Goal: Task Accomplishment & Management: Manage account settings

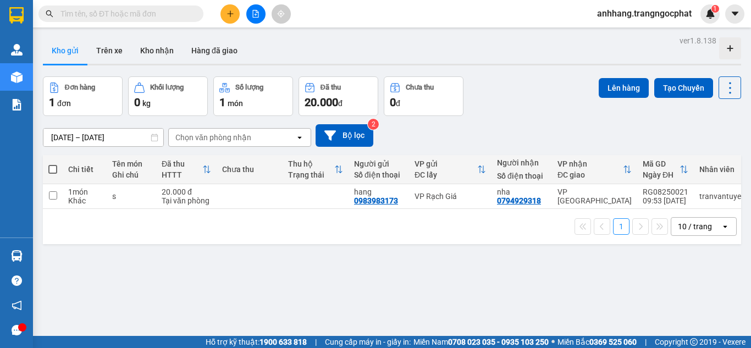
click at [147, 10] on input "text" at bounding box center [125, 14] width 130 height 12
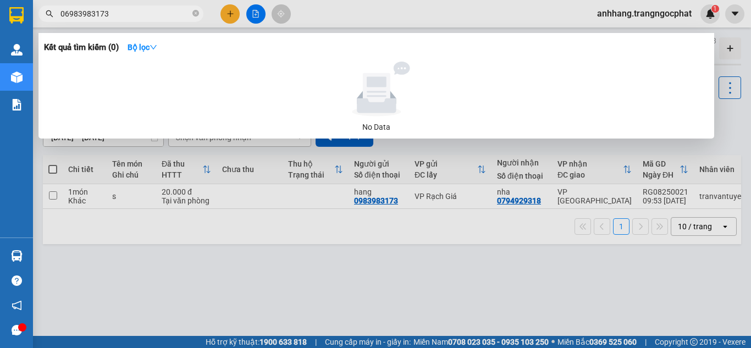
click at [70, 13] on input "06983983173" at bounding box center [125, 14] width 130 height 12
type input "0983983173"
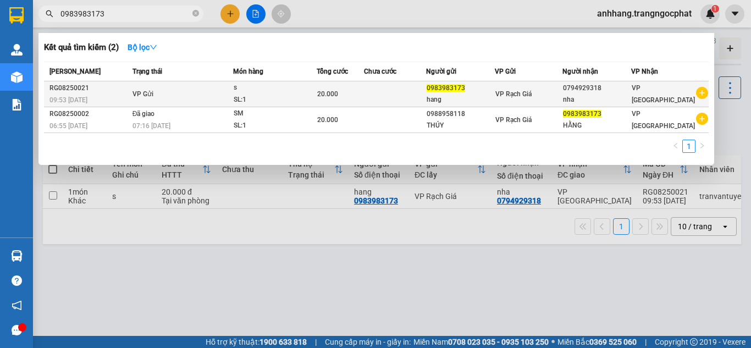
click at [416, 84] on td at bounding box center [395, 94] width 62 height 26
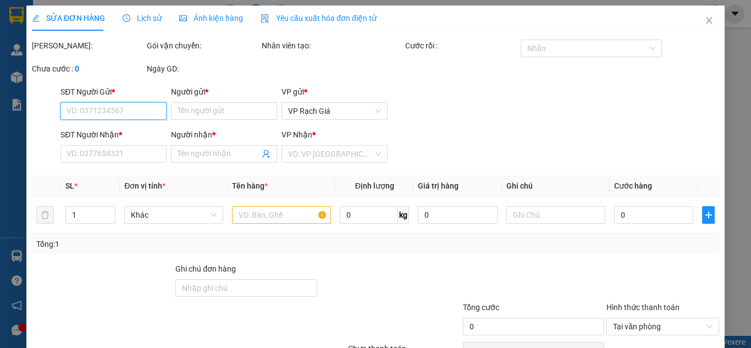
type input "0983983173"
type input "hang"
type input "0794929318"
type input "nha"
type input "20.000"
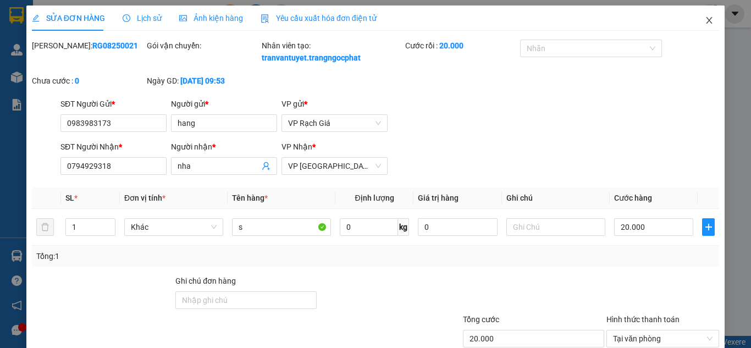
click at [706, 22] on icon "close" at bounding box center [709, 20] width 6 height 7
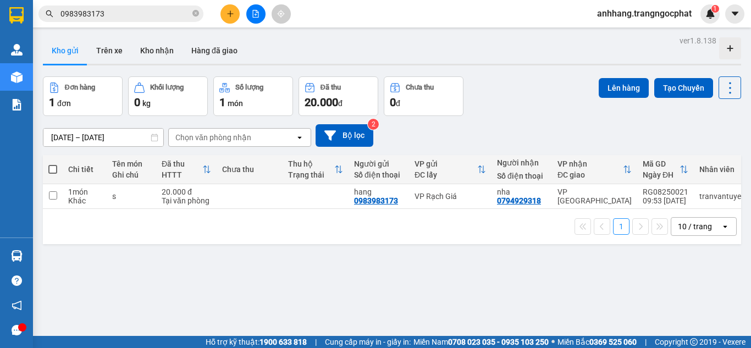
click at [227, 14] on icon "plus" at bounding box center [230, 14] width 8 height 8
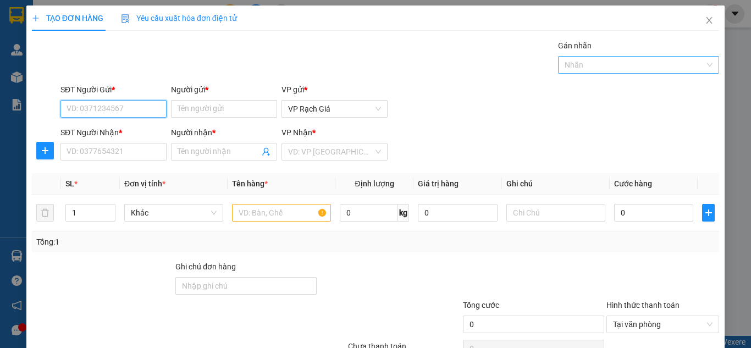
click at [598, 62] on div at bounding box center [632, 64] width 145 height 13
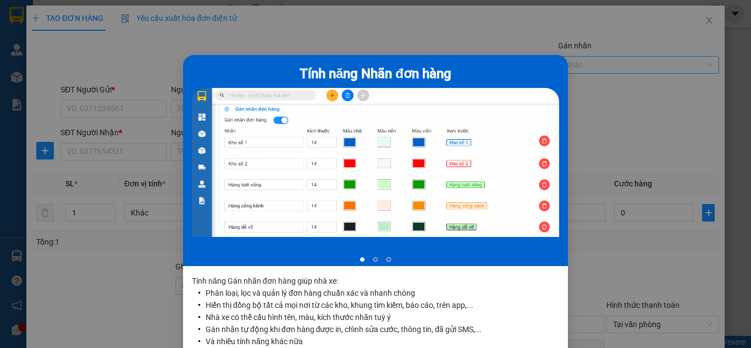
click at [598, 62] on div "Tính năng Nhãn đơn hàng 1 of 3 Tính năng Gán nhãn đơn hàng giúp nhà xe: Phân lo…" at bounding box center [375, 174] width 751 height 348
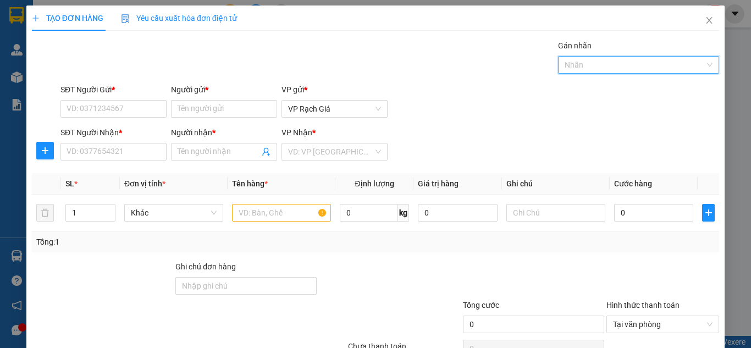
click at [643, 144] on div "SĐT Người Nhận * VD: 0377654321 Người nhận * Tên người nhận VP Nhận * VD: VP Sà…" at bounding box center [389, 145] width 663 height 38
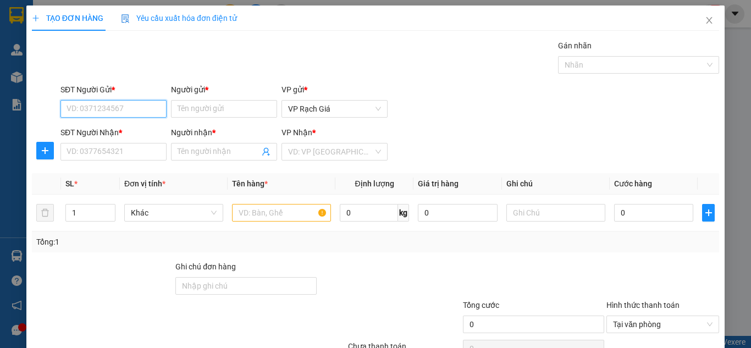
click at [119, 110] on input "SĐT Người Gửi *" at bounding box center [113, 109] width 106 height 18
type input "0983983173"
type input "jhvfdj"
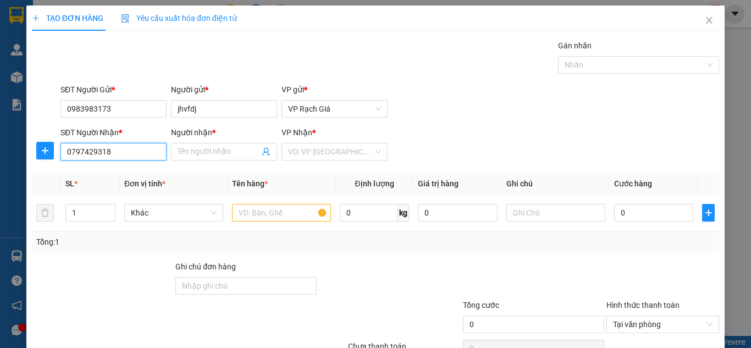
type input "0797429318"
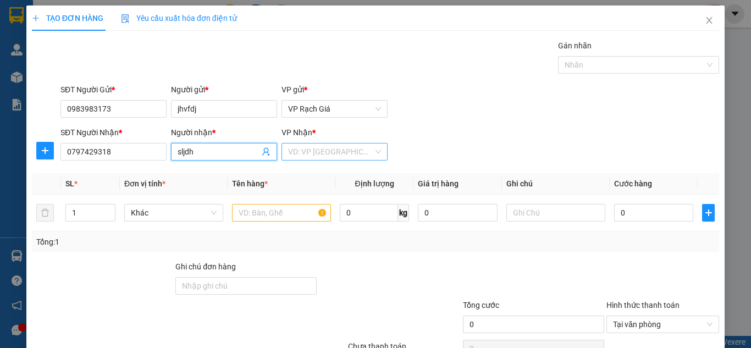
type input "sljdh"
click at [316, 150] on input "search" at bounding box center [330, 151] width 85 height 16
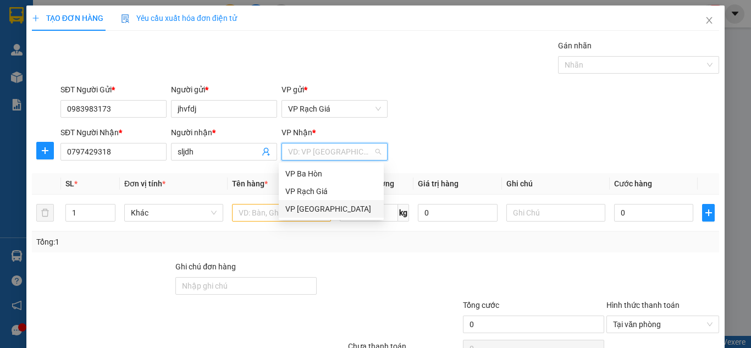
click at [322, 208] on div "VP [GEOGRAPHIC_DATA]" at bounding box center [331, 209] width 92 height 12
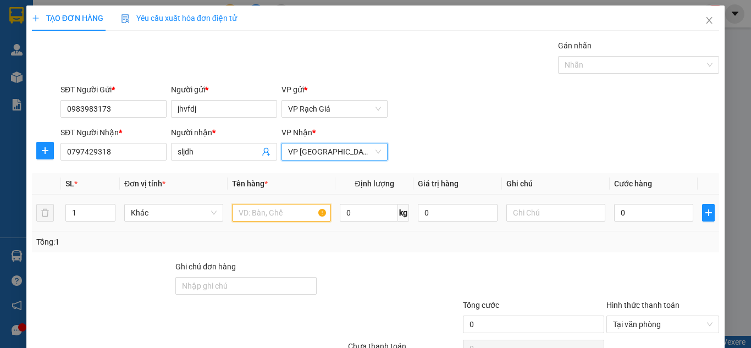
click at [277, 214] on input "text" at bounding box center [281, 213] width 99 height 18
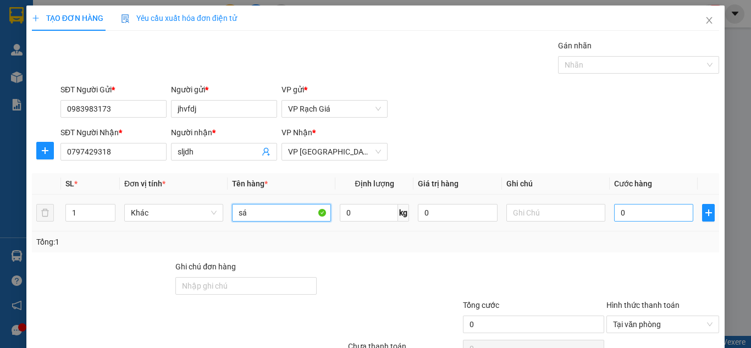
type input "sá"
click at [625, 209] on input "0" at bounding box center [653, 213] width 79 height 18
type input "2"
type input "20"
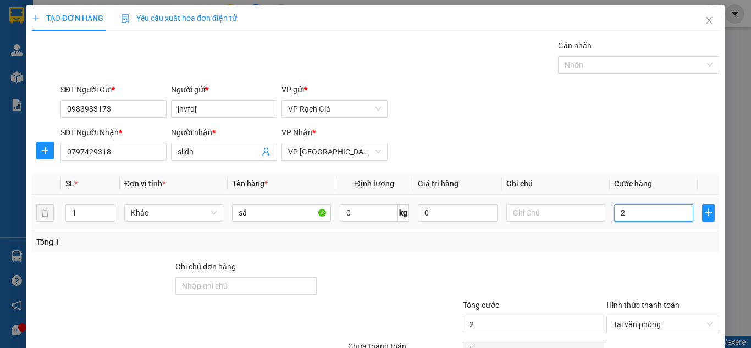
type input "20"
type input "200"
type input "2.000"
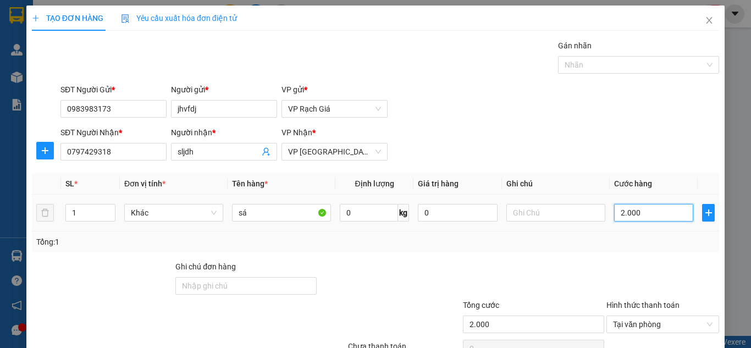
type input "20.000"
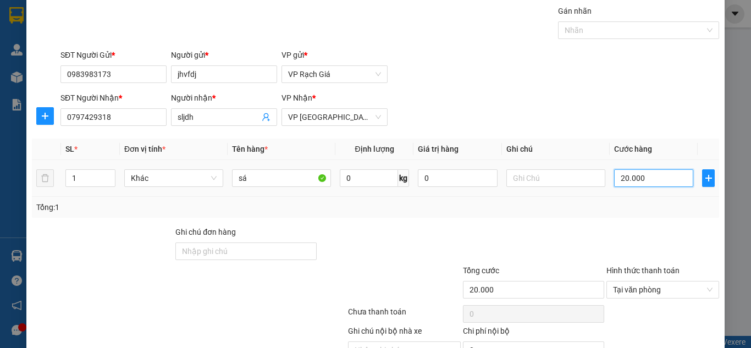
scroll to position [93, 0]
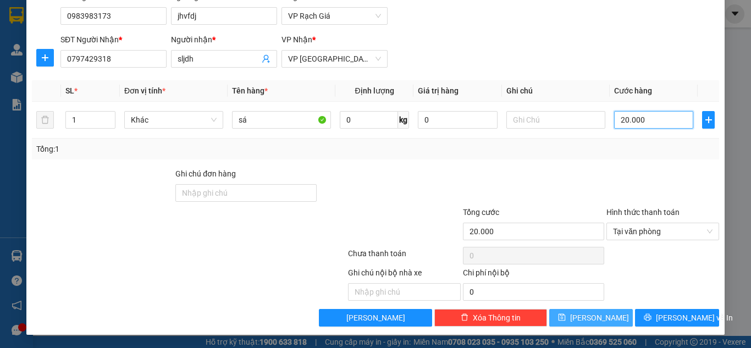
type input "20.000"
click at [591, 319] on span "Lưu" at bounding box center [599, 318] width 59 height 12
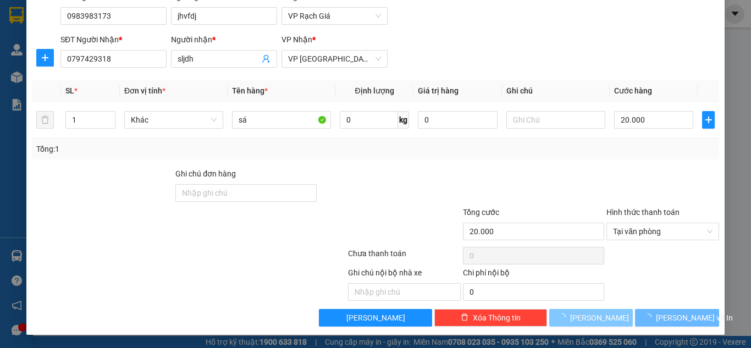
type input "0"
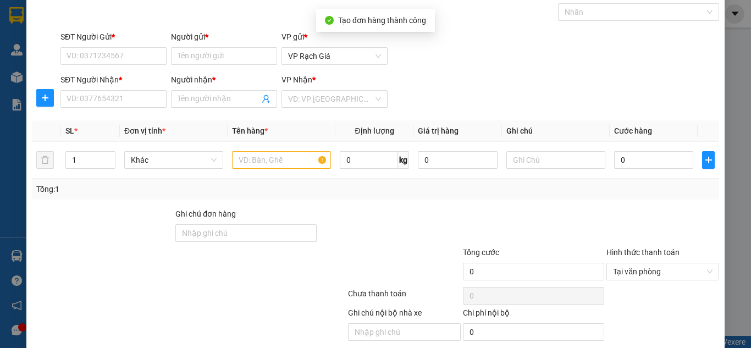
scroll to position [0, 0]
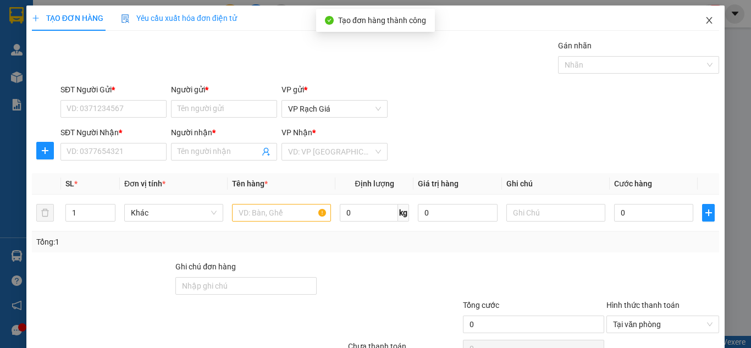
click at [704, 21] on icon "close" at bounding box center [708, 20] width 9 height 9
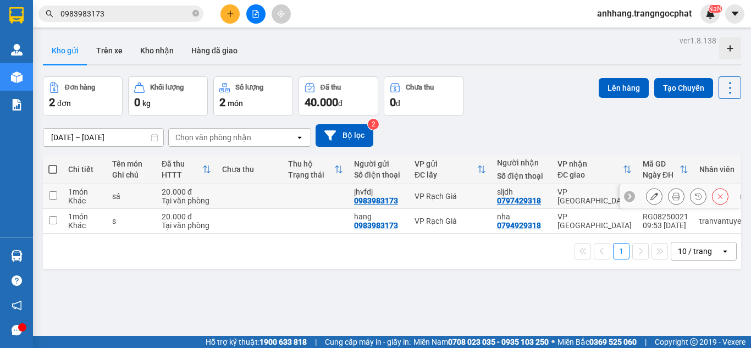
click at [53, 196] on input "checkbox" at bounding box center [53, 195] width 8 height 8
checkbox input "true"
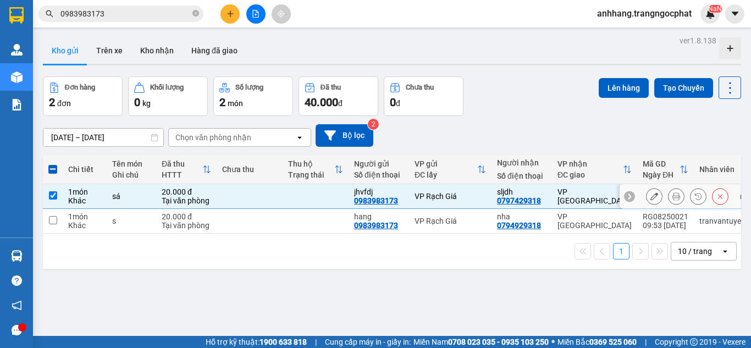
click at [740, 196] on td at bounding box center [740, 196] width 1 height 25
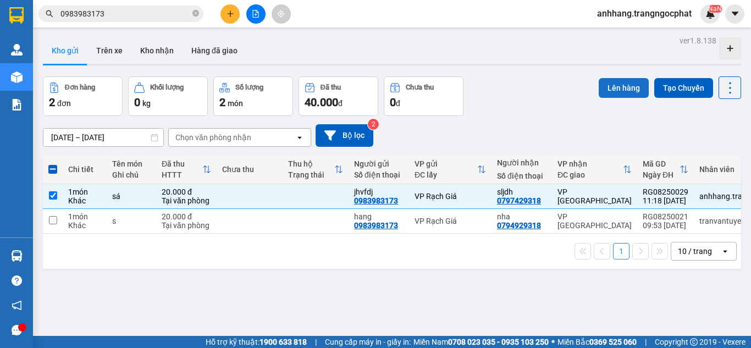
click at [618, 88] on button "Lên hàng" at bounding box center [623, 88] width 50 height 20
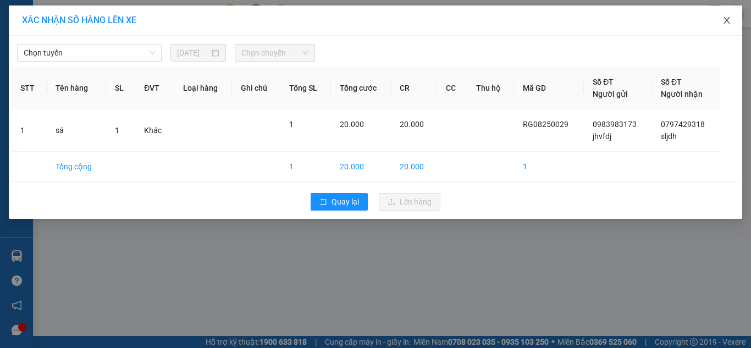
click at [721, 19] on span "Close" at bounding box center [726, 20] width 31 height 31
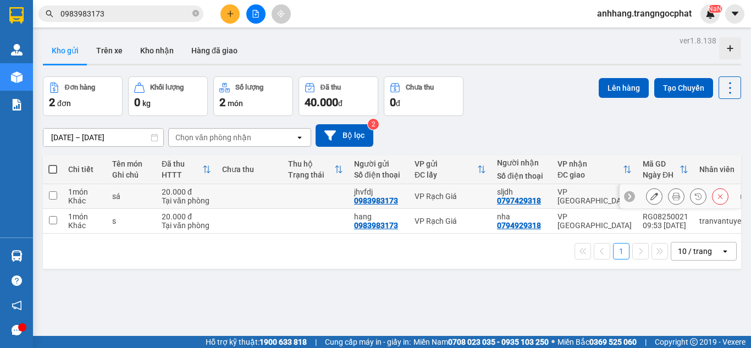
click at [55, 193] on input "checkbox" at bounding box center [53, 195] width 8 height 8
checkbox input "true"
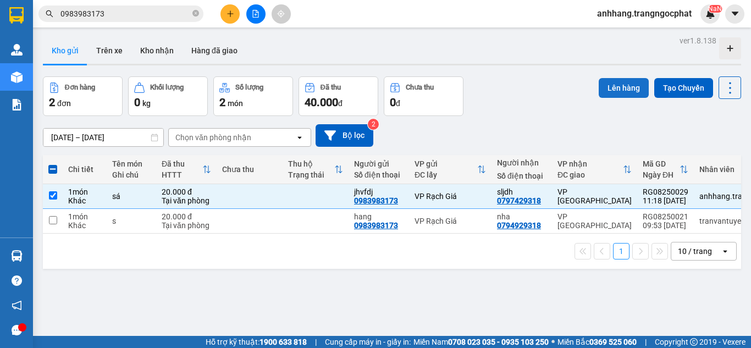
click at [619, 87] on button "Lên hàng" at bounding box center [623, 88] width 50 height 20
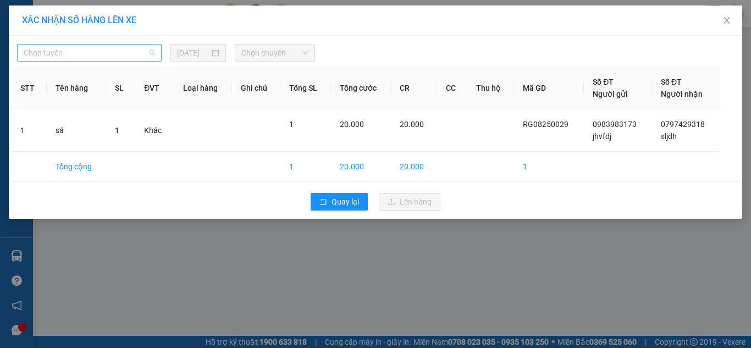
click at [119, 54] on span "Chọn tuyến" at bounding box center [89, 53] width 131 height 16
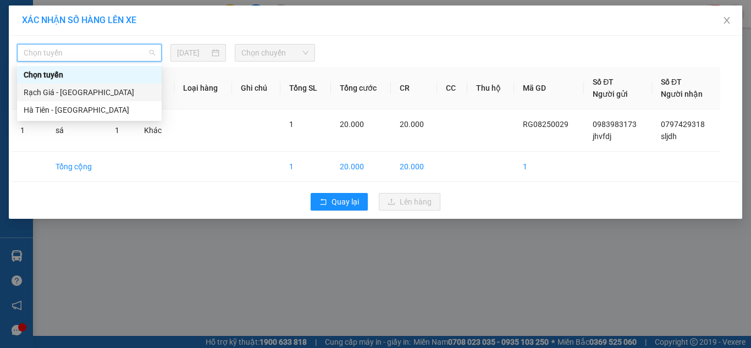
click at [60, 95] on div "Rạch Giá - [GEOGRAPHIC_DATA]" at bounding box center [89, 92] width 131 height 12
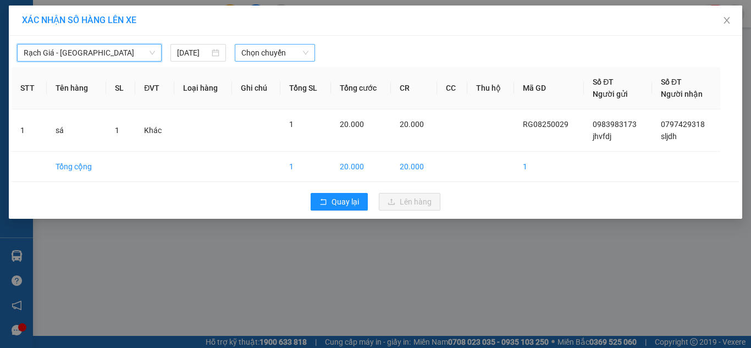
click at [265, 53] on span "Chọn chuyến" at bounding box center [275, 53] width 68 height 16
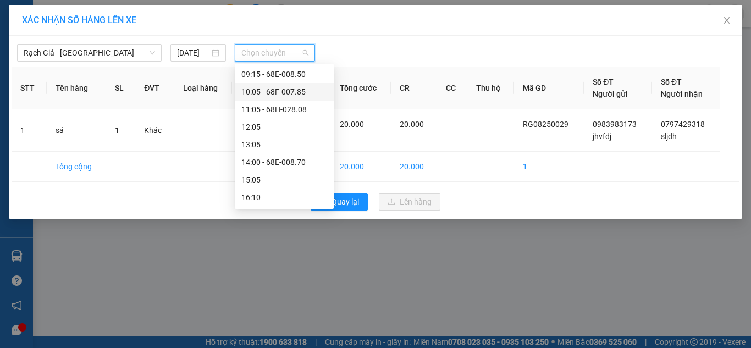
scroll to position [141, 0]
click at [257, 107] on div "14:00 - 68E-008.70" at bounding box center [284, 110] width 86 height 12
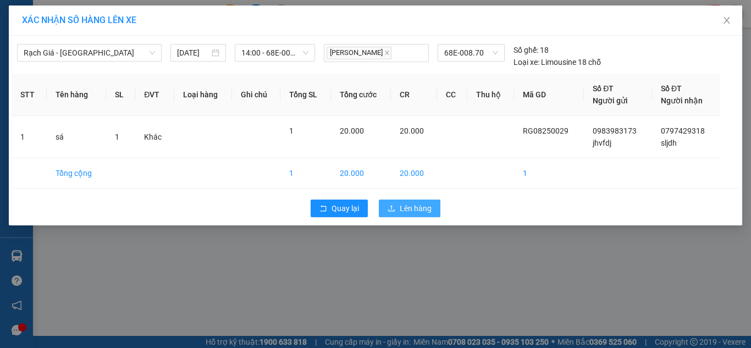
click at [401, 207] on span "Lên hàng" at bounding box center [415, 208] width 32 height 12
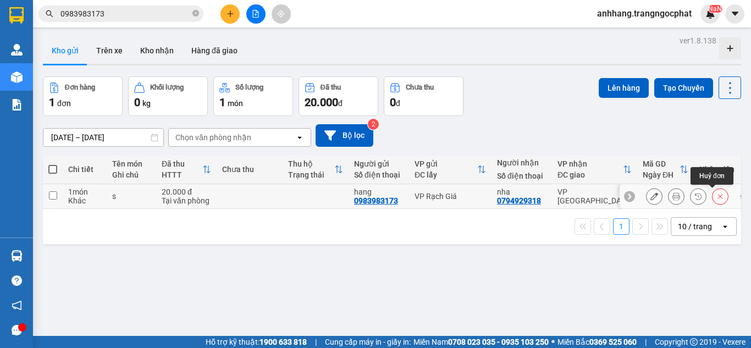
click at [718, 194] on icon at bounding box center [720, 196] width 5 height 5
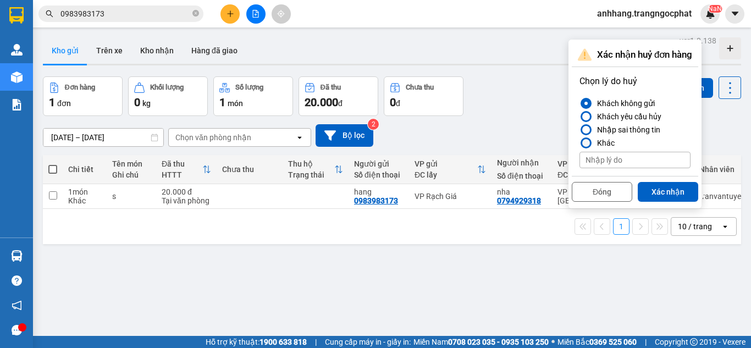
click at [607, 143] on div "Khác" at bounding box center [603, 142] width 22 height 13
click at [579, 143] on input "Khác" at bounding box center [579, 143] width 0 height 0
click at [615, 103] on div "Khách không gửi" at bounding box center [623, 103] width 62 height 13
click at [579, 103] on input "Khách không gửi" at bounding box center [579, 103] width 0 height 0
click at [663, 193] on button "Xác nhận" at bounding box center [667, 192] width 60 height 20
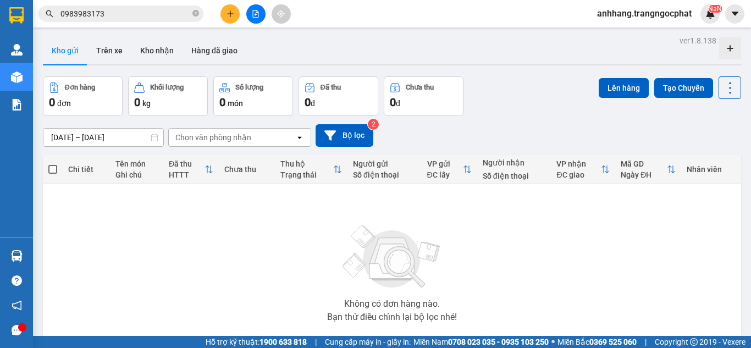
click at [299, 137] on icon at bounding box center [299, 137] width 4 height 2
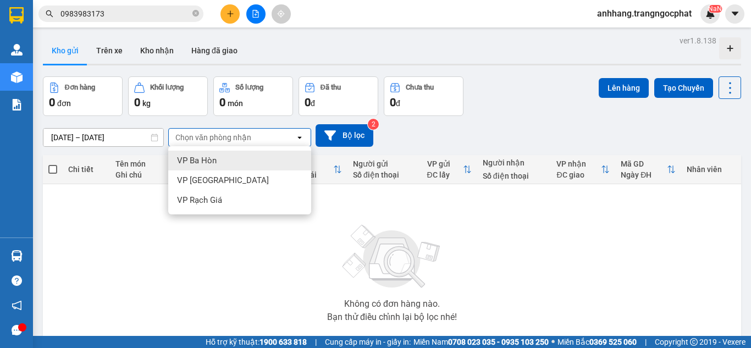
click at [299, 137] on icon at bounding box center [299, 137] width 4 height 2
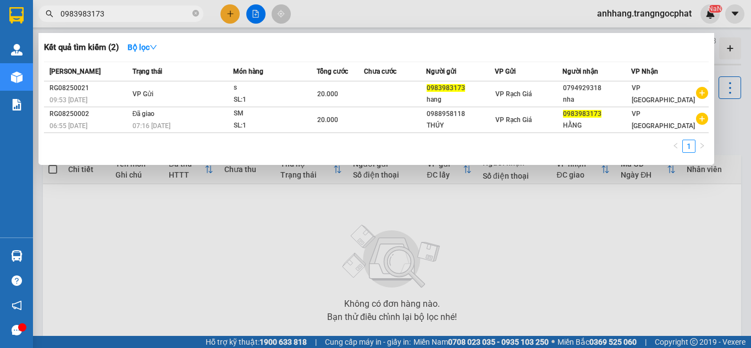
click at [121, 10] on input "0983983173" at bounding box center [125, 14] width 130 height 12
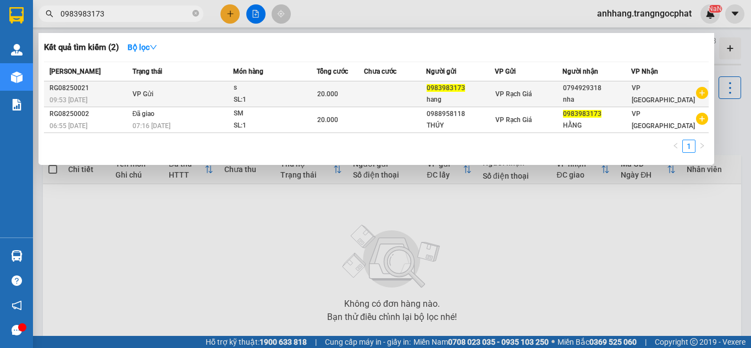
click at [267, 89] on div "s" at bounding box center [275, 88] width 82 height 12
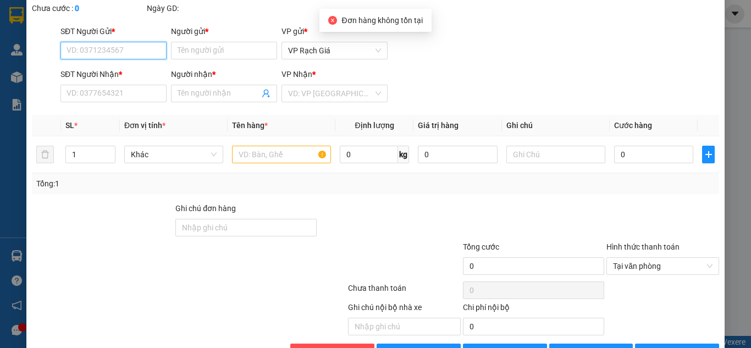
scroll to position [95, 0]
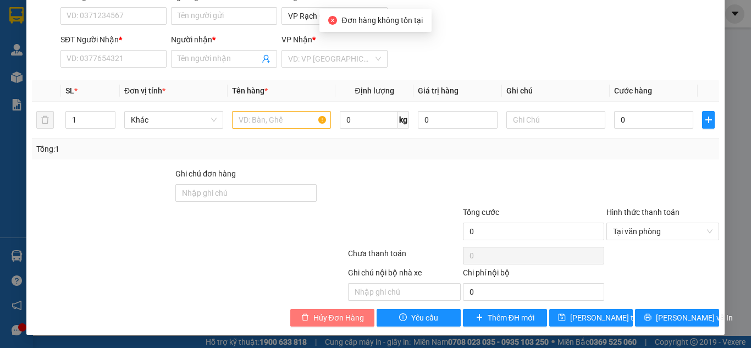
click at [342, 318] on span "Hủy Đơn Hàng" at bounding box center [338, 318] width 51 height 12
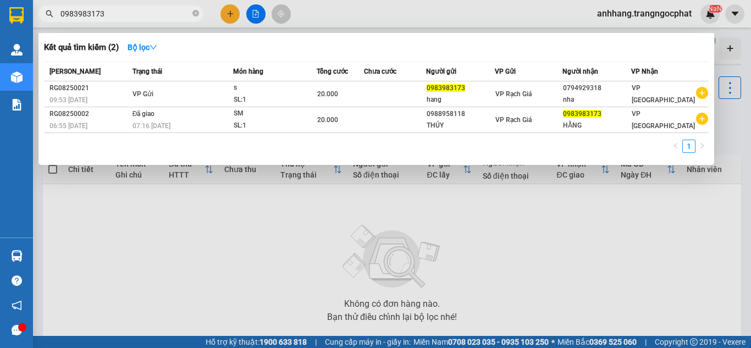
click at [157, 19] on input "0983983173" at bounding box center [125, 14] width 130 height 12
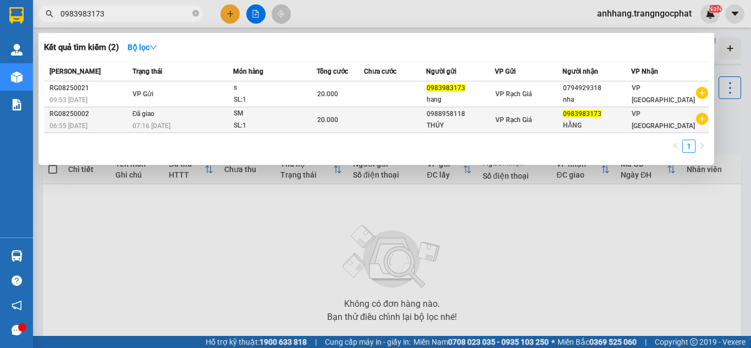
click at [166, 121] on span "07:16 - 15/08" at bounding box center [151, 125] width 38 height 9
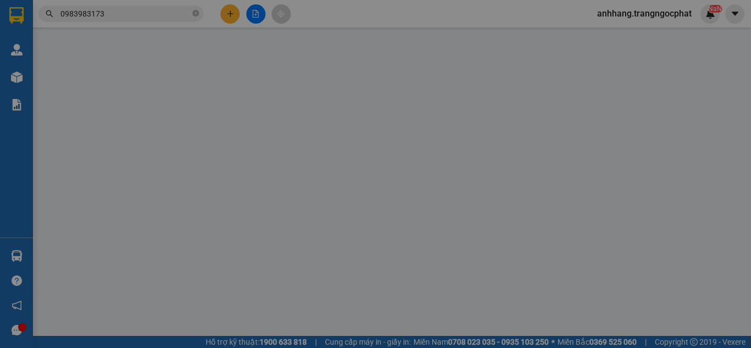
type input "0988958118"
type input "THÚY"
type input "0983983173"
type input "HẰNG"
type input "20.000"
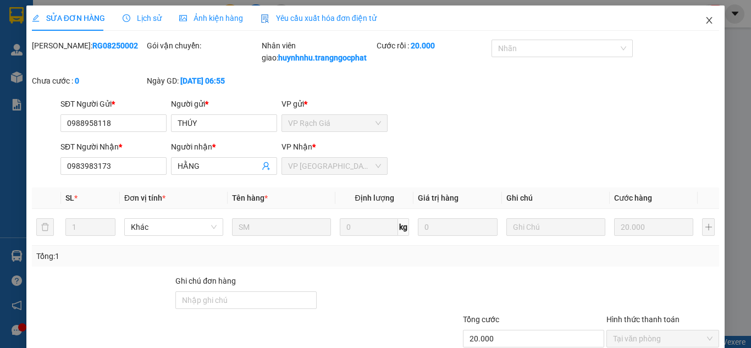
click at [705, 24] on span "Close" at bounding box center [708, 20] width 31 height 31
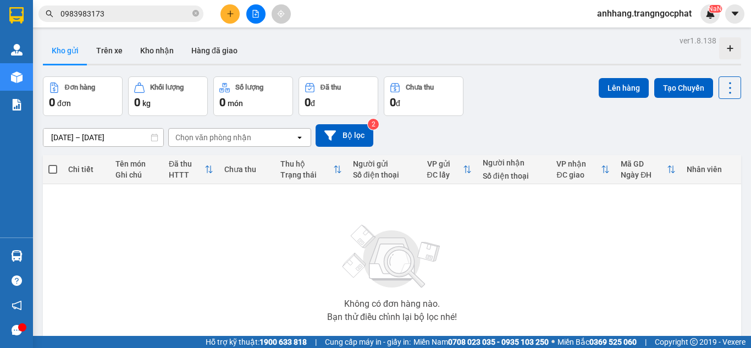
click at [112, 15] on input "0983983173" at bounding box center [125, 14] width 130 height 12
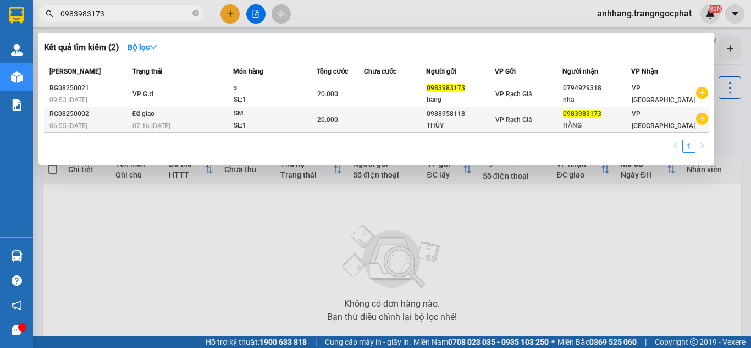
click at [152, 117] on span "Đã giao" at bounding box center [143, 114] width 23 height 8
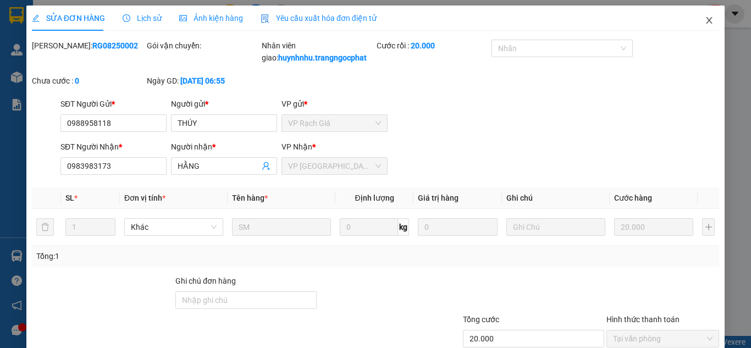
click at [704, 16] on icon "close" at bounding box center [708, 20] width 9 height 9
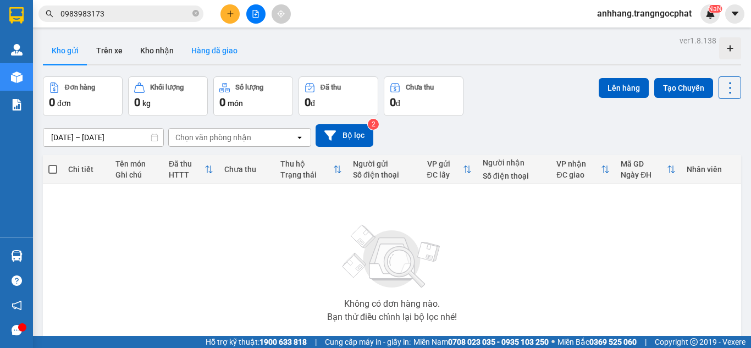
click at [209, 47] on button "Hàng đã giao" at bounding box center [214, 50] width 64 height 26
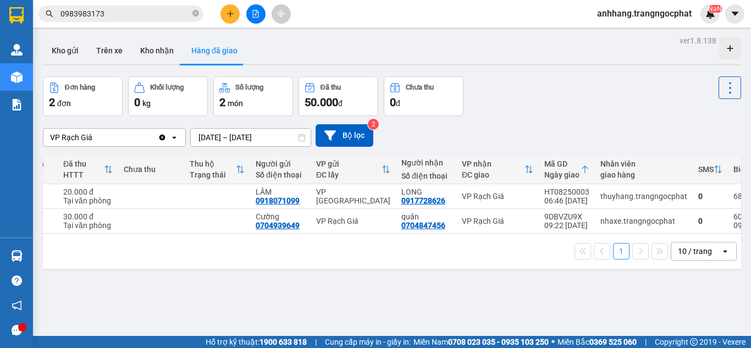
scroll to position [0, 121]
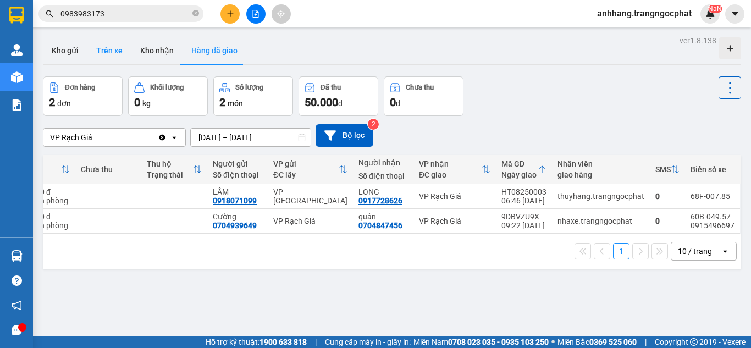
click at [98, 49] on button "Trên xe" at bounding box center [109, 50] width 44 height 26
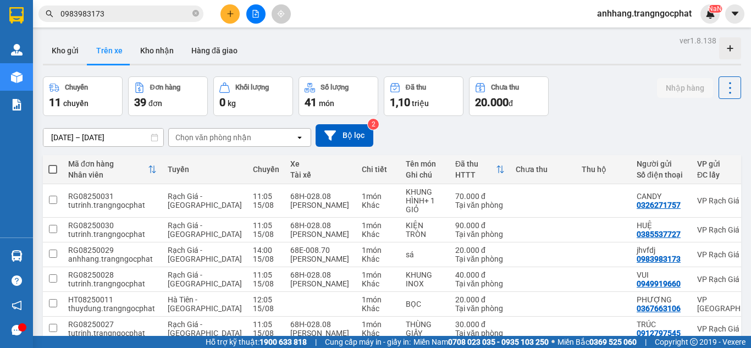
click at [229, 138] on div "Chọn văn phòng nhận" at bounding box center [213, 137] width 76 height 11
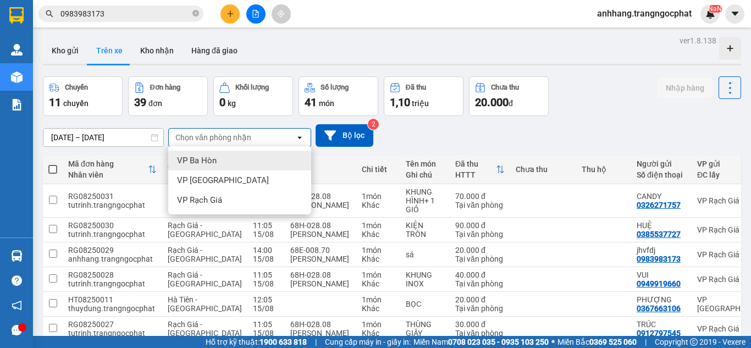
click at [355, 49] on div "Kho gửi Trên xe Kho nhận Hàng đã giao" at bounding box center [392, 51] width 698 height 29
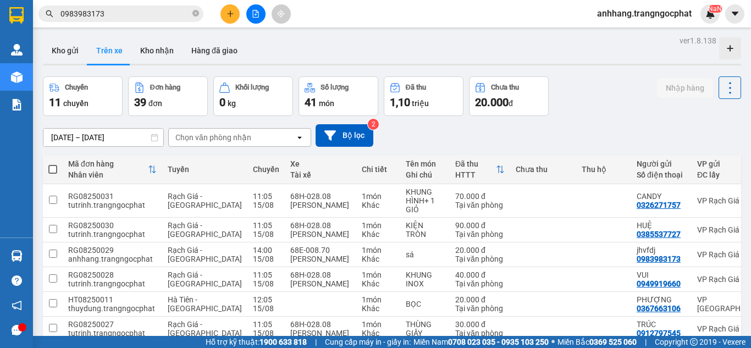
click at [523, 97] on div "20.000 đ" at bounding box center [509, 102] width 68 height 15
click at [66, 53] on button "Kho gửi" at bounding box center [65, 50] width 45 height 26
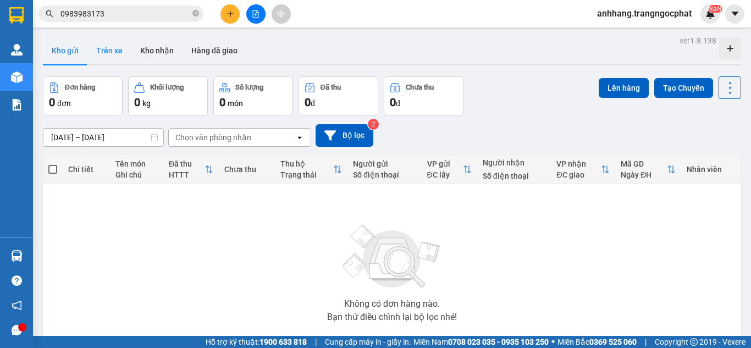
click at [119, 47] on button "Trên xe" at bounding box center [109, 50] width 44 height 26
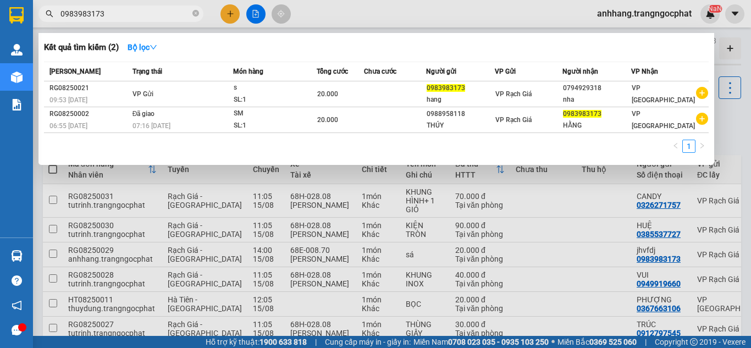
click at [148, 14] on input "0983983173" at bounding box center [125, 14] width 130 height 12
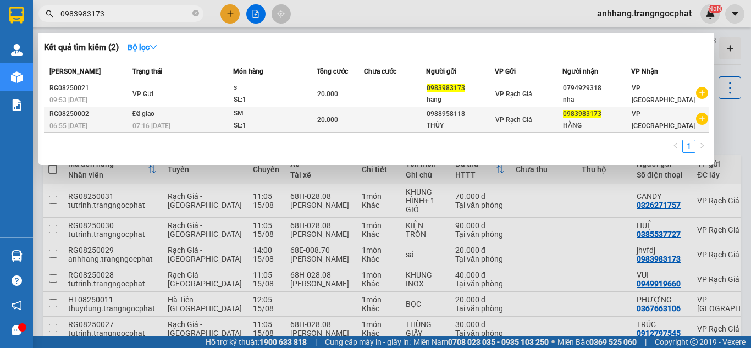
click at [149, 118] on span "Đã giao" at bounding box center [143, 114] width 23 height 8
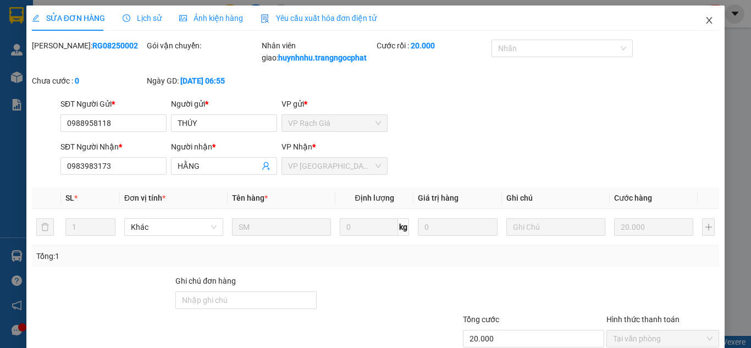
click at [704, 24] on icon "close" at bounding box center [708, 20] width 9 height 9
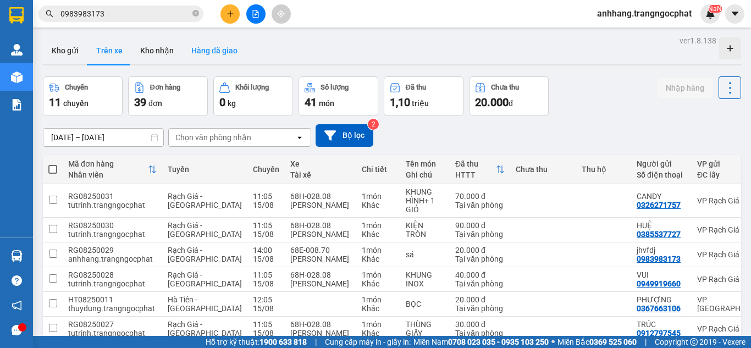
click at [222, 53] on button "Hàng đã giao" at bounding box center [214, 50] width 64 height 26
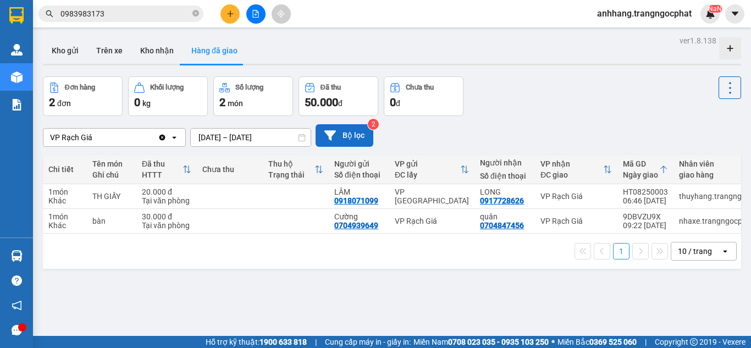
click at [354, 131] on button "Bộ lọc" at bounding box center [344, 135] width 58 height 23
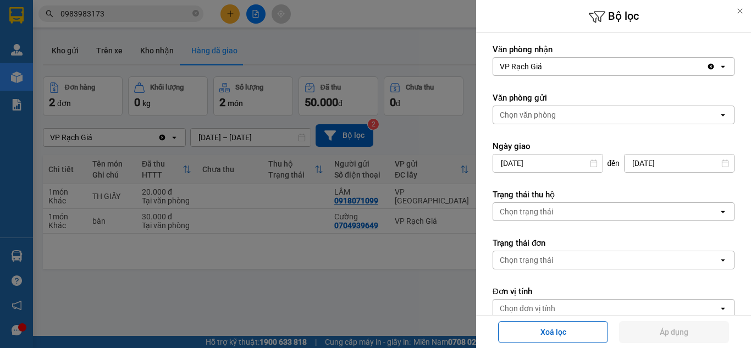
click at [431, 59] on div at bounding box center [375, 174] width 751 height 348
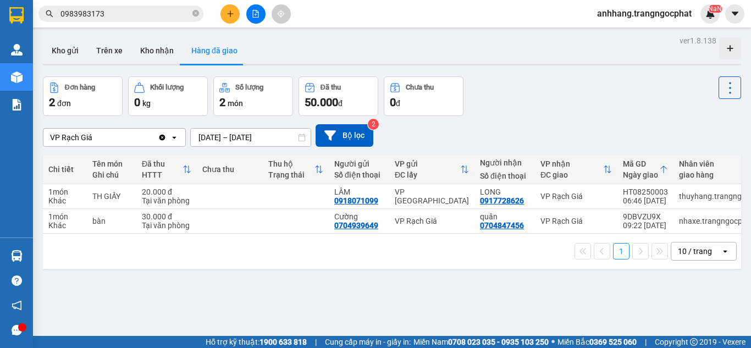
click at [107, 14] on input "0983983173" at bounding box center [125, 14] width 130 height 12
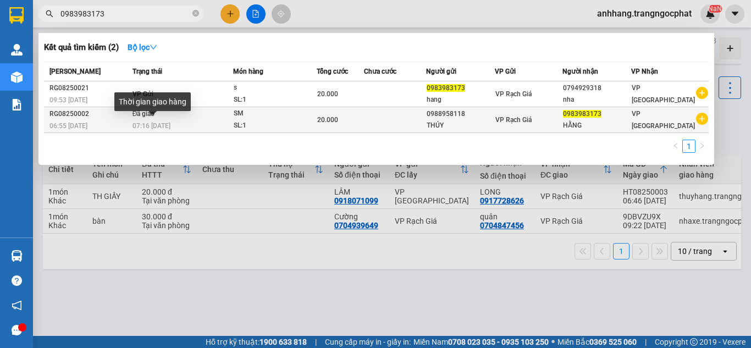
click at [143, 122] on span "07:16 - 15/08" at bounding box center [151, 126] width 38 height 8
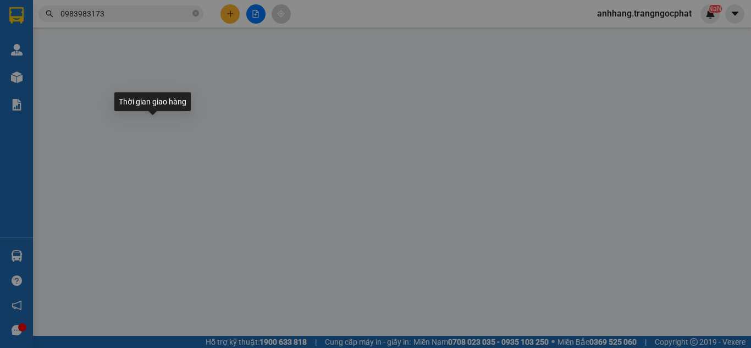
type input "0988958118"
type input "THÚY"
type input "0983983173"
type input "HẰNG"
type input "20.000"
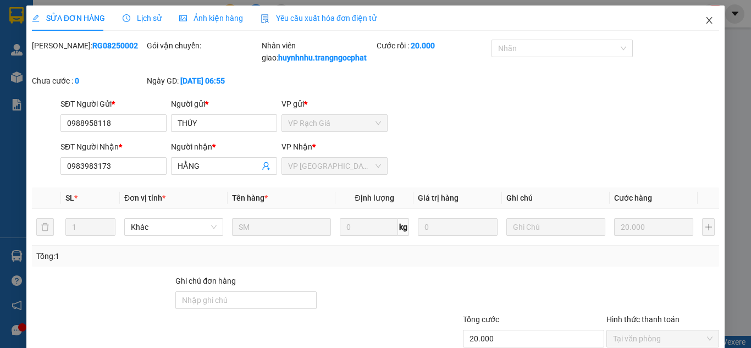
click at [706, 19] on icon "close" at bounding box center [709, 20] width 6 height 7
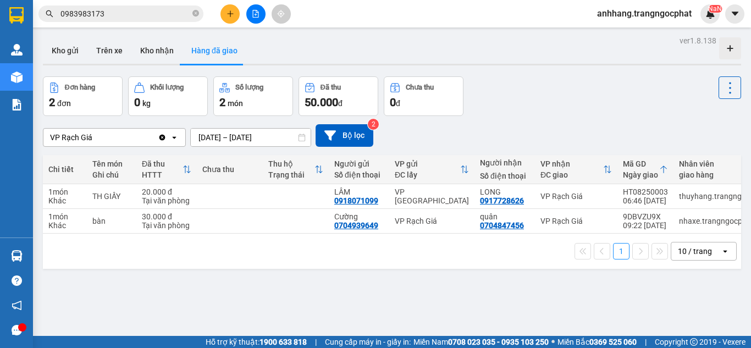
click at [171, 138] on icon "open" at bounding box center [174, 137] width 9 height 9
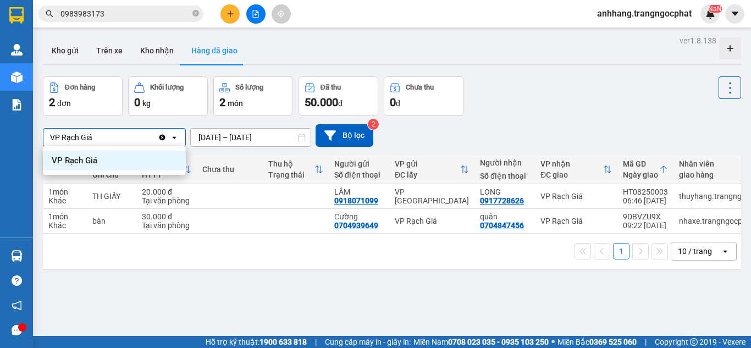
click at [117, 137] on div "VP Rạch Giá" at bounding box center [100, 138] width 114 height 18
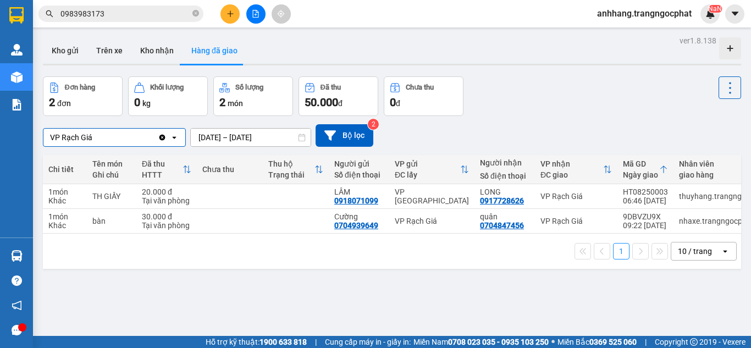
click at [131, 135] on div "VP Rạch Giá" at bounding box center [100, 138] width 114 height 18
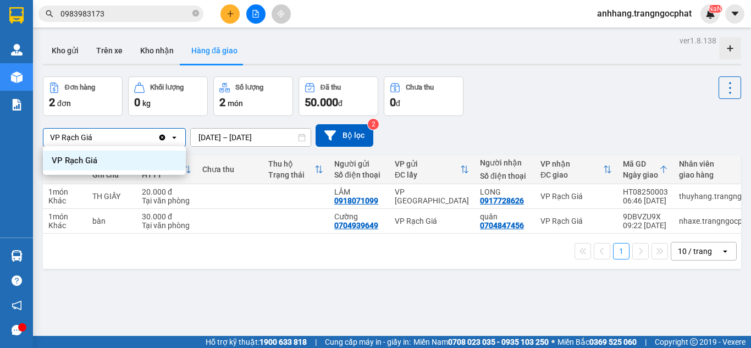
click at [160, 136] on icon "Clear value" at bounding box center [162, 137] width 6 height 6
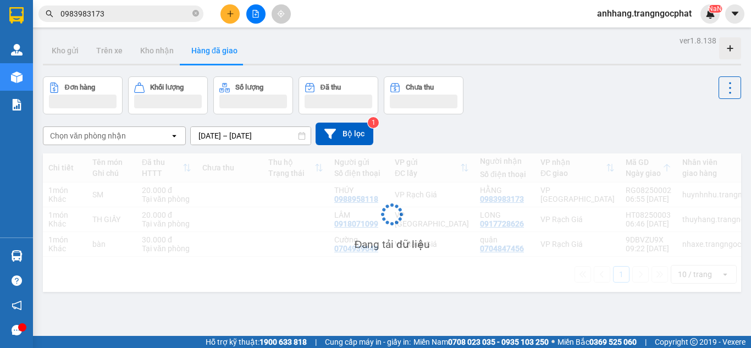
click at [159, 136] on div "Chọn văn phòng nhận" at bounding box center [106, 136] width 126 height 18
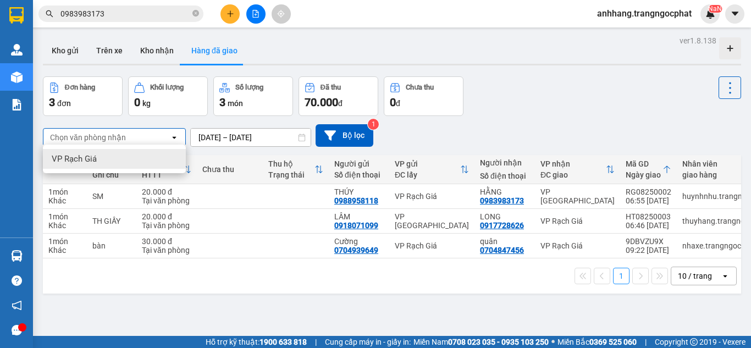
click at [163, 135] on div "Chọn văn phòng nhận" at bounding box center [106, 138] width 126 height 18
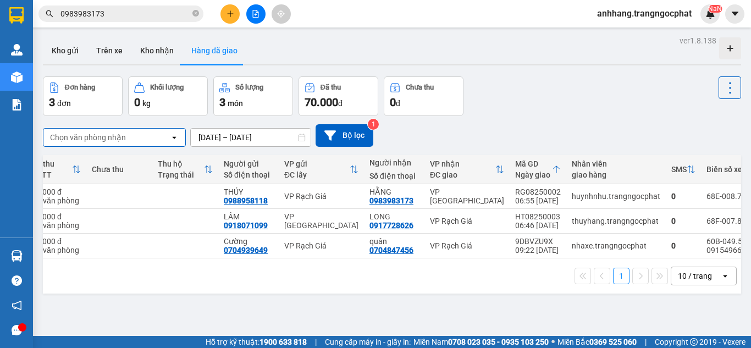
scroll to position [0, 124]
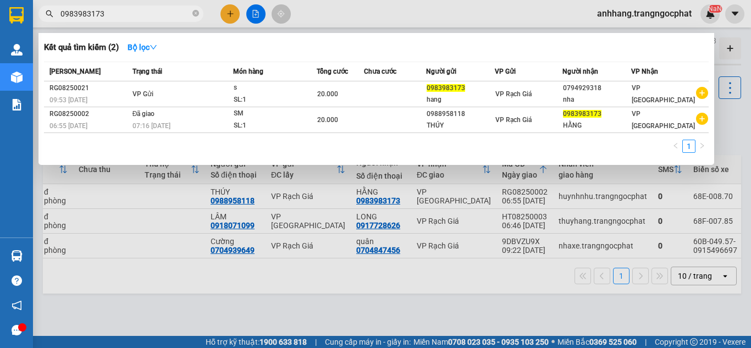
click at [130, 16] on input "0983983173" at bounding box center [125, 14] width 130 height 12
drag, startPoint x: 468, startPoint y: 259, endPoint x: 269, endPoint y: 248, distance: 199.2
click at [315, 252] on div at bounding box center [375, 174] width 751 height 348
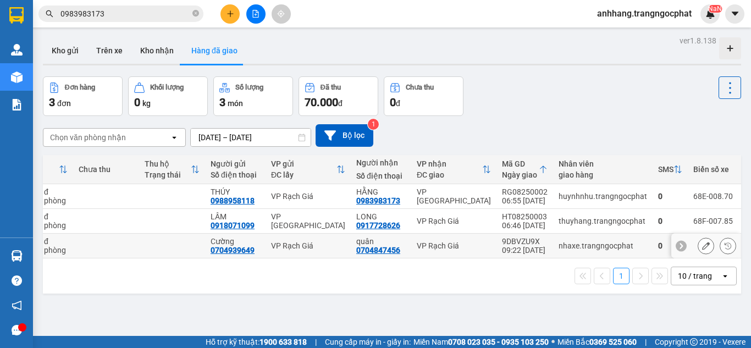
click at [139, 212] on td at bounding box center [172, 221] width 66 height 25
click at [677, 192] on icon at bounding box center [681, 196] width 8 height 8
click at [671, 197] on div "0" at bounding box center [670, 196] width 24 height 9
click at [714, 13] on img at bounding box center [710, 14] width 10 height 10
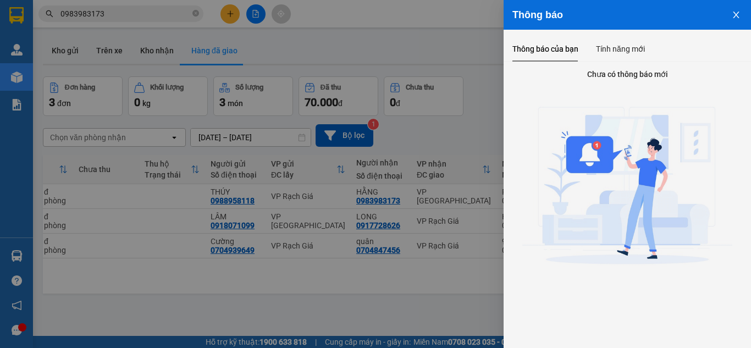
click at [616, 71] on h4 "Chưa có thông báo mới" at bounding box center [626, 74] width 247 height 12
click at [613, 53] on div "Tính năng mới" at bounding box center [620, 49] width 49 height 12
click at [735, 19] on icon "close" at bounding box center [735, 14] width 9 height 9
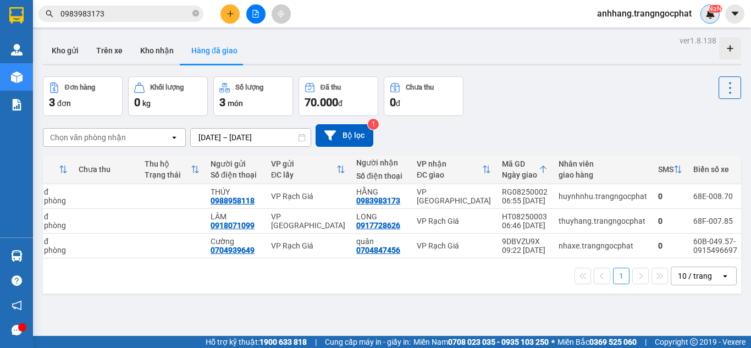
click at [709, 16] on img at bounding box center [710, 14] width 10 height 10
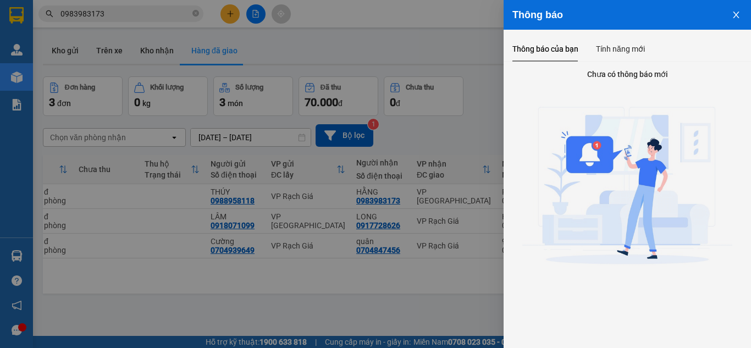
click at [709, 16] on div "Thông báo" at bounding box center [627, 15] width 230 height 12
click at [729, 16] on button "Close" at bounding box center [736, 14] width 30 height 28
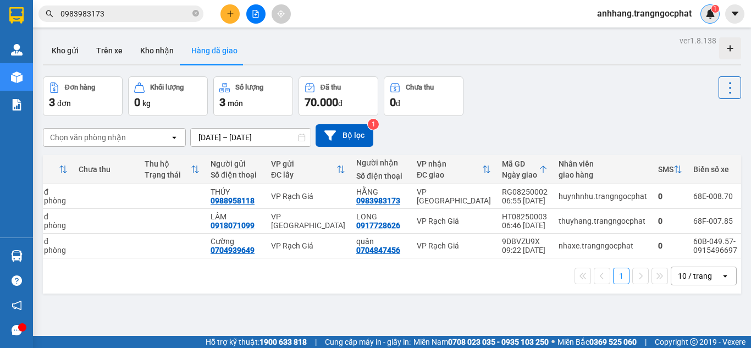
click at [708, 17] on img at bounding box center [710, 14] width 10 height 10
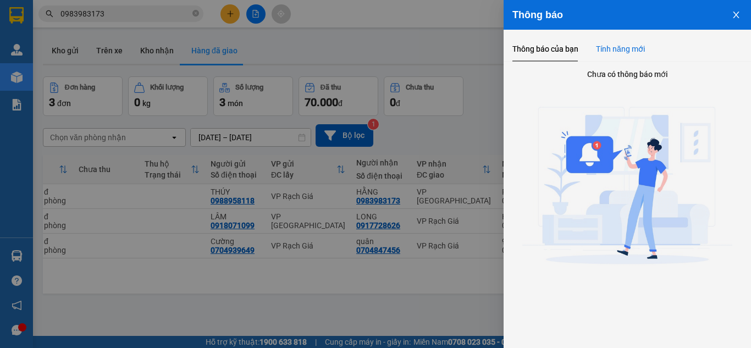
click at [618, 49] on div "Tính năng mới" at bounding box center [620, 49] width 49 height 12
click at [537, 47] on div "Thông báo của bạn" at bounding box center [545, 49] width 66 height 12
click at [635, 46] on div "Tính năng mới" at bounding box center [620, 49] width 49 height 12
click at [733, 16] on icon "close" at bounding box center [735, 14] width 9 height 9
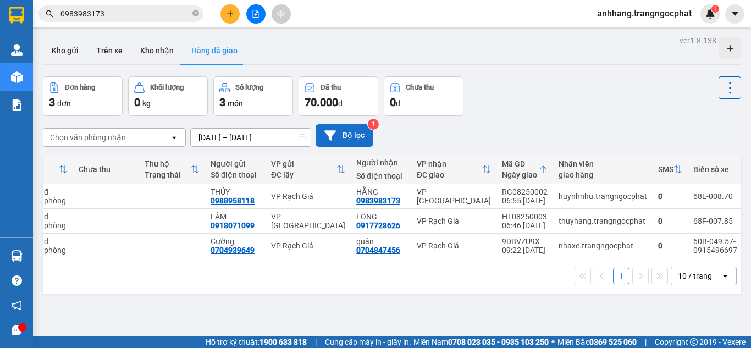
click at [349, 132] on button "Bộ lọc" at bounding box center [344, 135] width 58 height 23
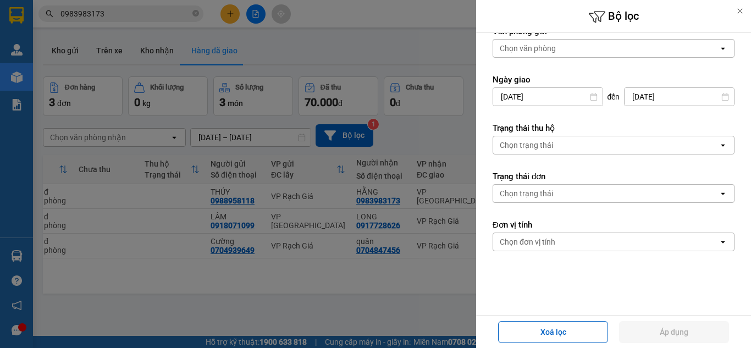
scroll to position [0, 0]
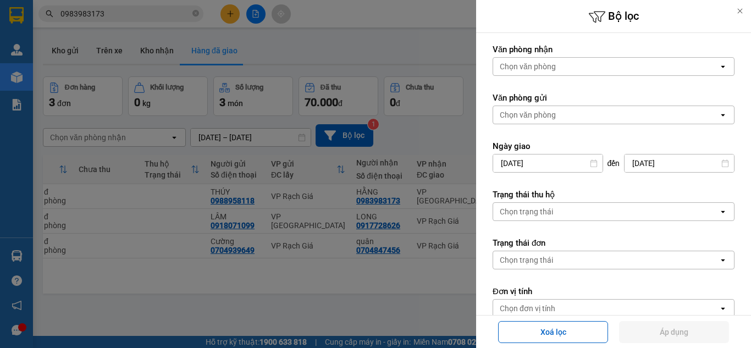
click at [571, 67] on div "Chọn văn phòng" at bounding box center [605, 67] width 225 height 18
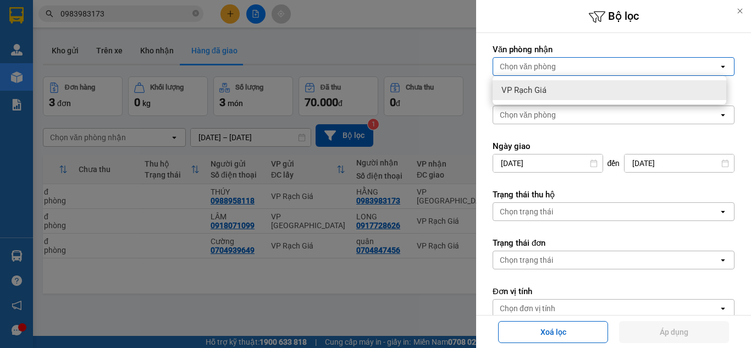
click at [552, 97] on div "VP Rạch Giá" at bounding box center [609, 90] width 234 height 20
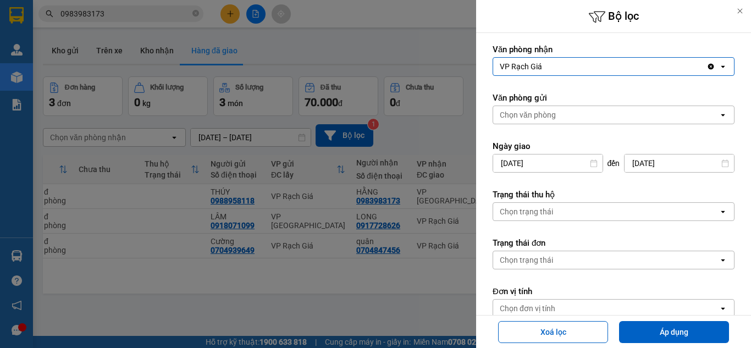
click at [561, 112] on div "Chọn văn phòng" at bounding box center [605, 115] width 225 height 18
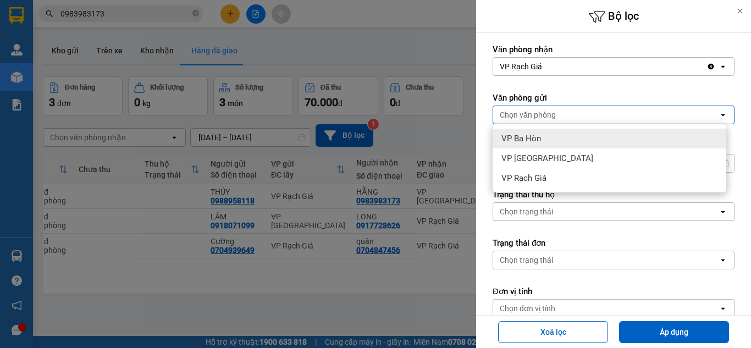
click at [720, 67] on icon at bounding box center [722, 67] width 4 height 2
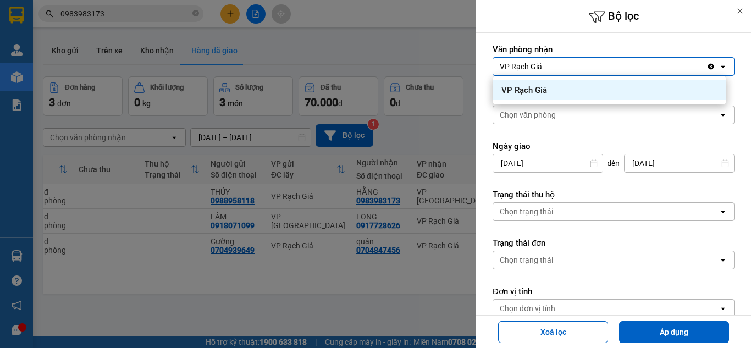
click at [564, 92] on div "VP Rạch Giá" at bounding box center [609, 90] width 234 height 20
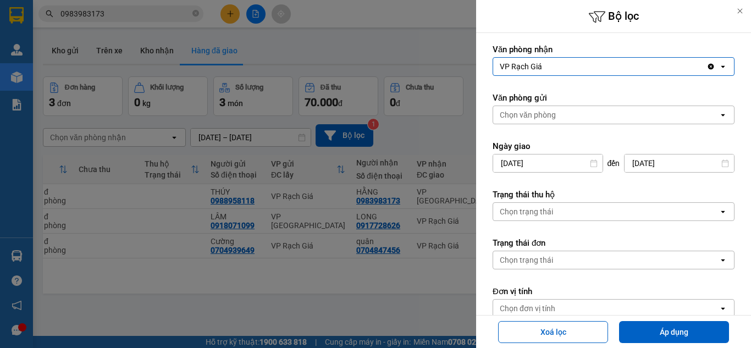
click at [568, 116] on div "Chọn văn phòng" at bounding box center [605, 115] width 225 height 18
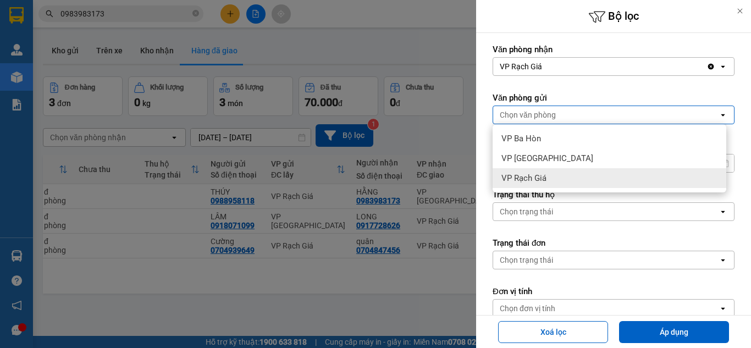
click at [341, 220] on div at bounding box center [375, 174] width 751 height 348
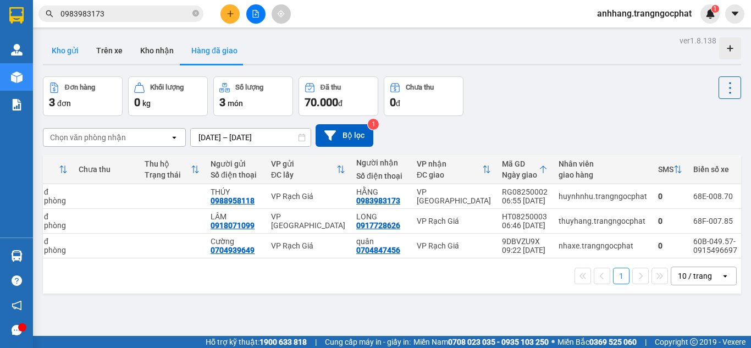
click at [69, 47] on button "Kho gửi" at bounding box center [65, 50] width 45 height 26
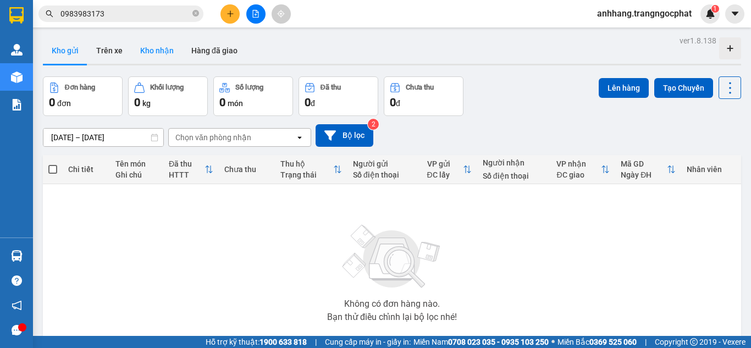
click at [148, 47] on button "Kho nhận" at bounding box center [156, 50] width 51 height 26
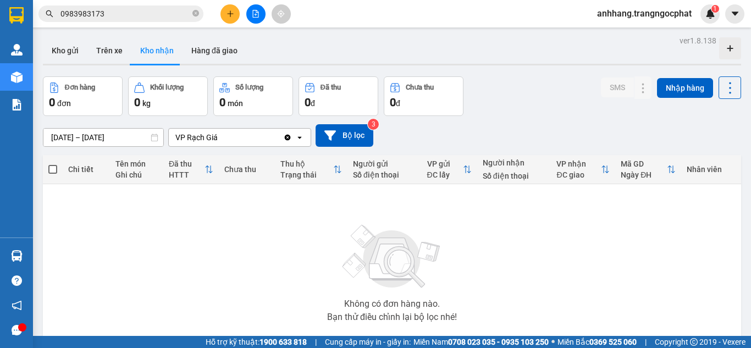
click at [299, 137] on icon at bounding box center [299, 137] width 4 height 2
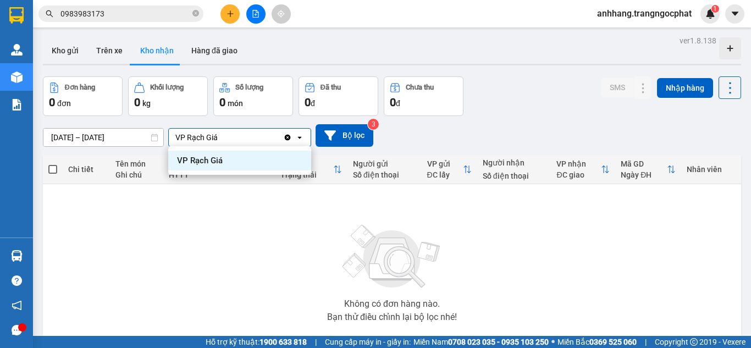
click at [282, 135] on div "VP Rạch Giá" at bounding box center [226, 138] width 114 height 18
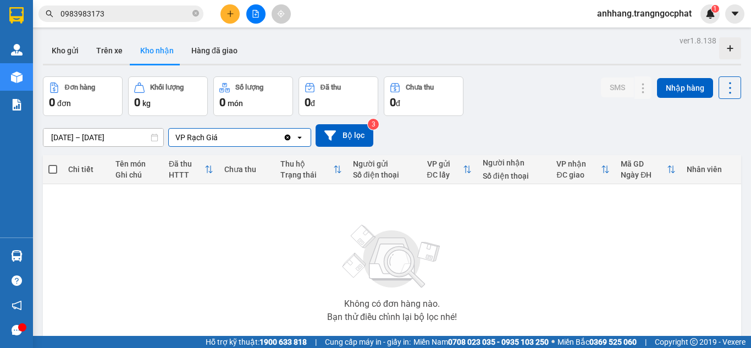
click at [285, 136] on icon "Clear value" at bounding box center [288, 137] width 6 height 6
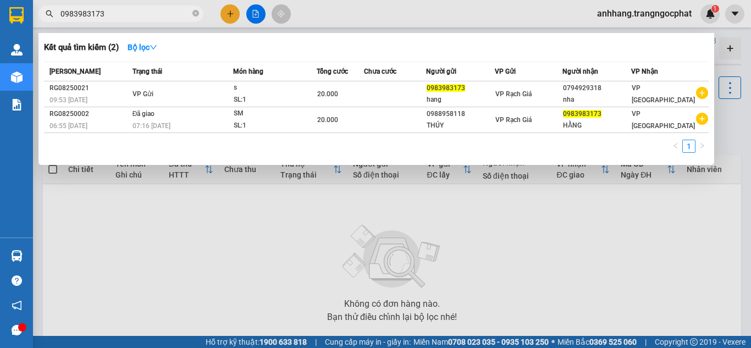
click at [157, 14] on input "0983983173" at bounding box center [125, 14] width 130 height 12
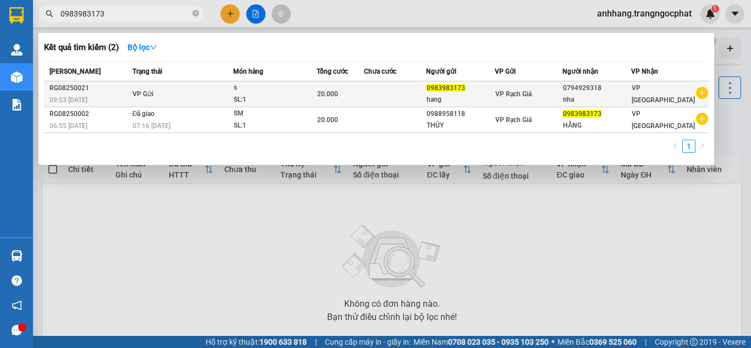
click at [168, 99] on td "VP Gửi" at bounding box center [181, 94] width 103 height 26
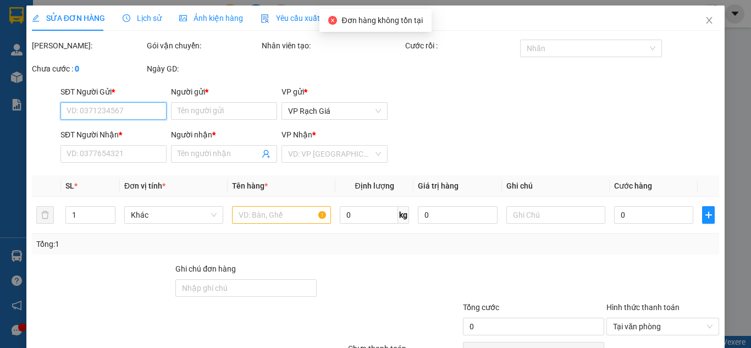
scroll to position [95, 0]
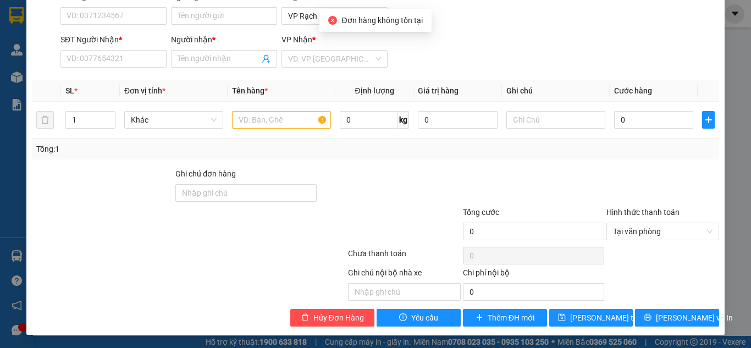
click at [741, 143] on main at bounding box center [375, 168] width 751 height 336
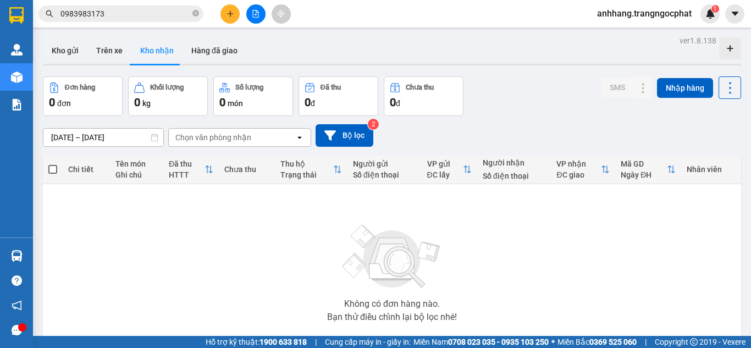
click at [146, 16] on input "0983983173" at bounding box center [125, 14] width 130 height 12
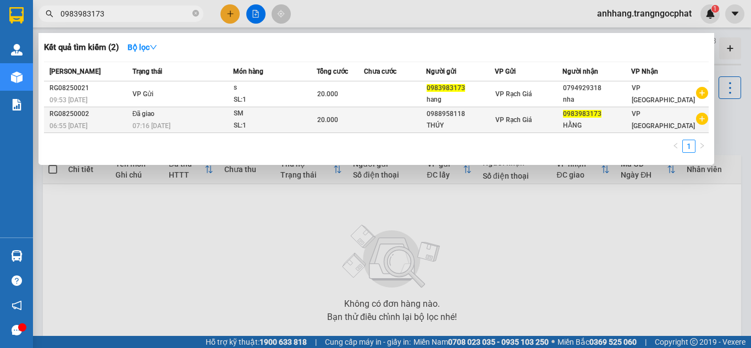
click at [153, 119] on td "Đã giao 07:16 - 15/08" at bounding box center [181, 120] width 103 height 26
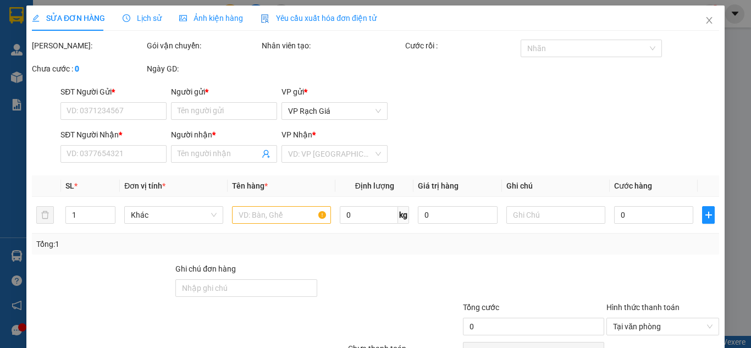
type input "0988958118"
type input "THÚY"
type input "0983983173"
type input "HẰNG"
type input "20.000"
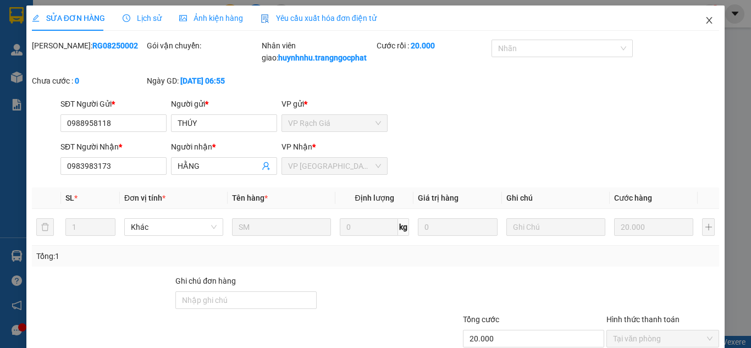
click at [704, 18] on icon "close" at bounding box center [708, 20] width 9 height 9
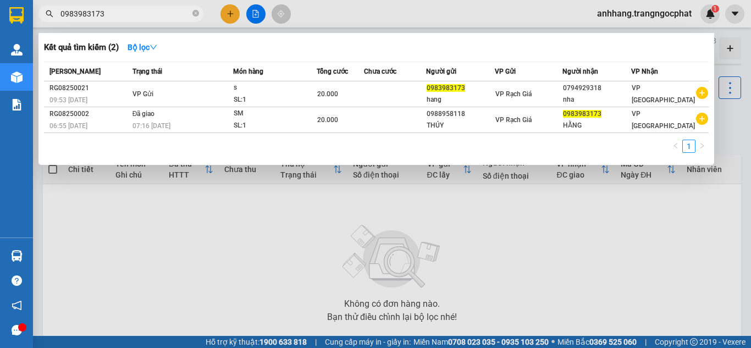
click at [122, 19] on input "0983983173" at bounding box center [125, 14] width 130 height 12
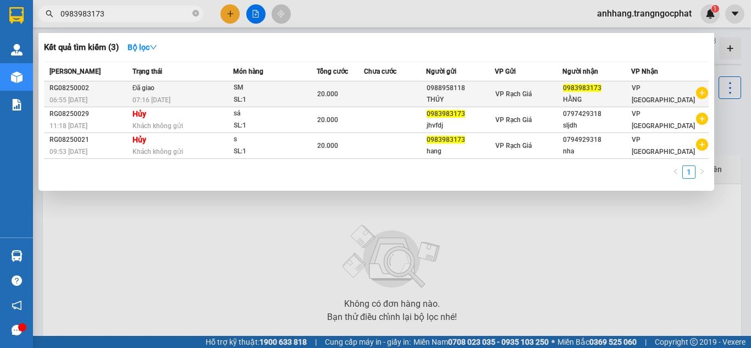
click at [181, 87] on td "Đã giao 07:16 - 15/08" at bounding box center [181, 94] width 103 height 26
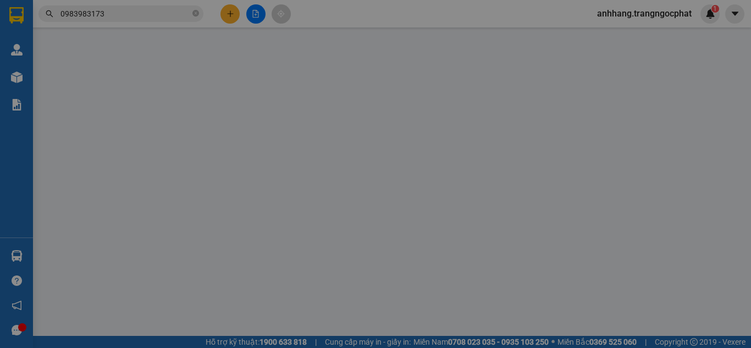
type input "0988958118"
type input "THÚY"
type input "0983983173"
type input "HẰNG"
type input "20.000"
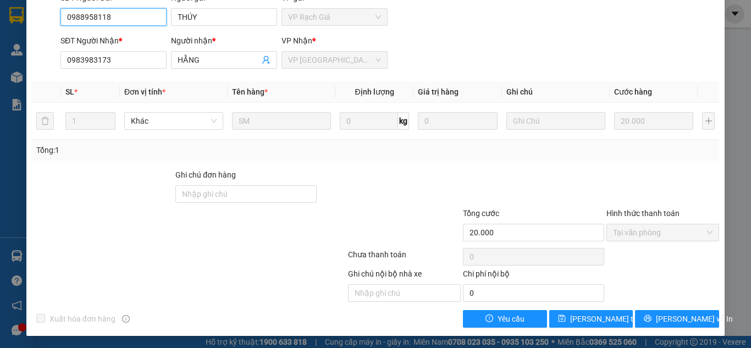
scroll to position [107, 0]
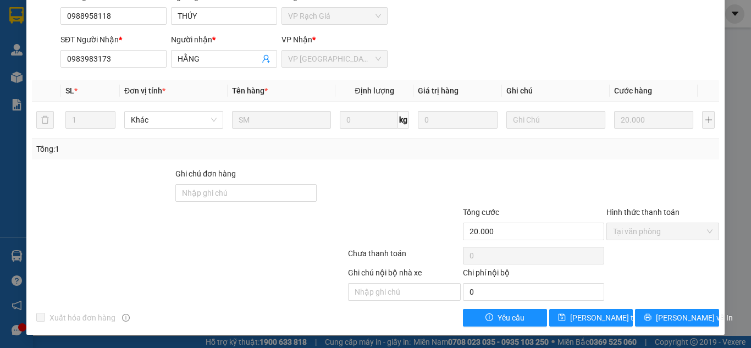
click at [2, 140] on div "SỬA ĐƠN HÀNG Lịch sử Ảnh kiện hàng Yêu cầu xuất hóa đơn điện tử Total Paid Fee …" at bounding box center [375, 174] width 751 height 348
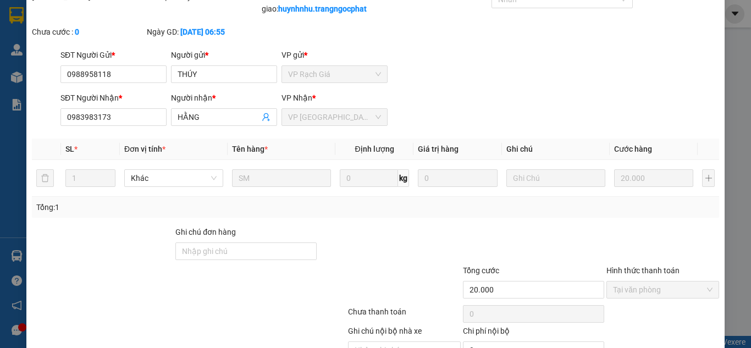
scroll to position [0, 0]
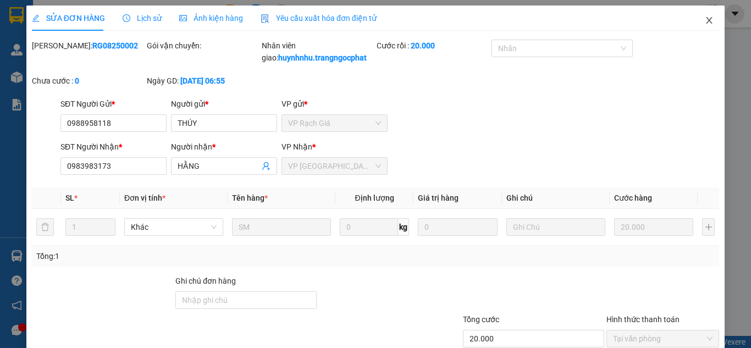
click at [703, 26] on span "Close" at bounding box center [708, 20] width 31 height 31
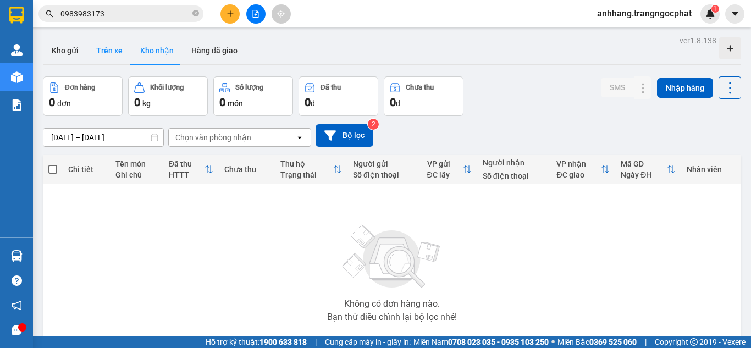
click at [112, 50] on button "Trên xe" at bounding box center [109, 50] width 44 height 26
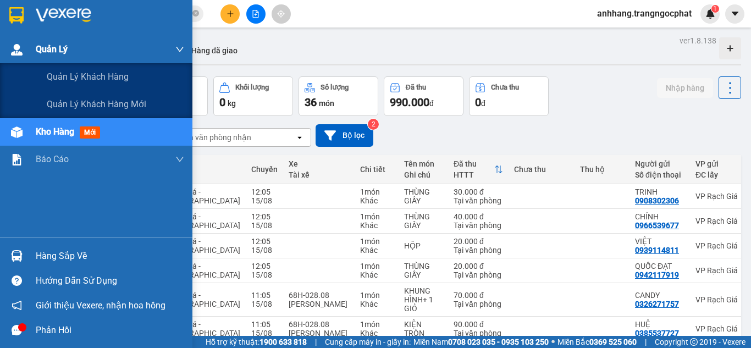
click at [55, 54] on span "Quản Lý" at bounding box center [52, 49] width 32 height 14
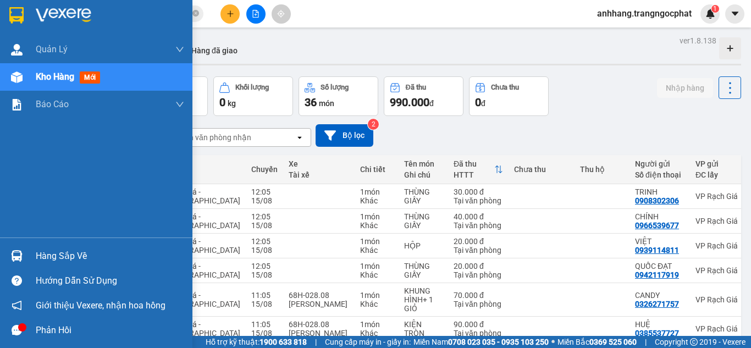
click at [65, 129] on div "Quản Lý Quản lý khách hàng Quản lý khách hàng mới Kho hàng mới Báo cáo Báo cáo …" at bounding box center [96, 137] width 192 height 202
click at [66, 79] on span "Kho hàng" at bounding box center [55, 76] width 38 height 10
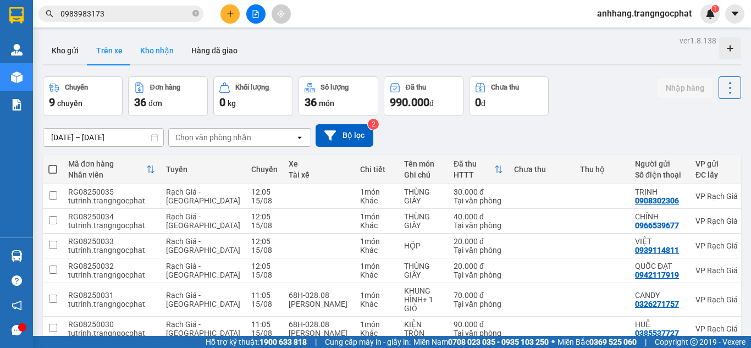
click at [143, 58] on button "Kho nhận" at bounding box center [156, 50] width 51 height 26
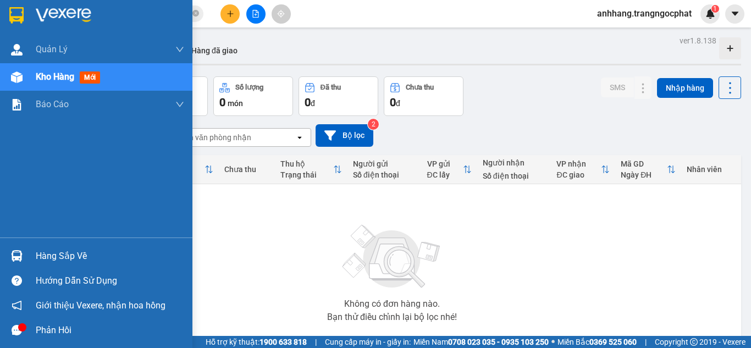
click at [2, 75] on div "Kho hàng mới" at bounding box center [96, 76] width 192 height 27
click at [108, 77] on div "Kho hàng mới" at bounding box center [110, 76] width 148 height 27
click at [151, 75] on div "Kho hàng mới" at bounding box center [110, 76] width 148 height 27
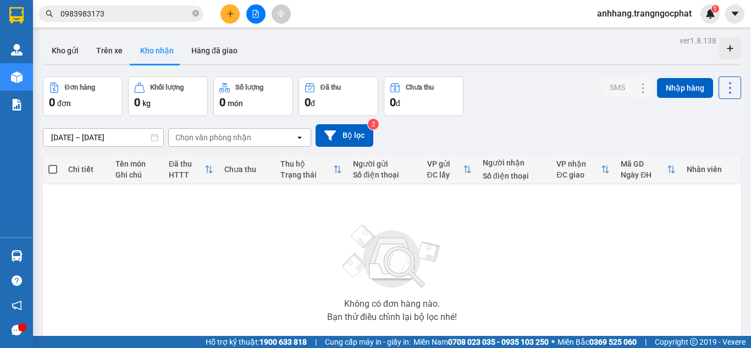
click at [22, 326] on div at bounding box center [22, 327] width 8 height 8
click at [19, 327] on div at bounding box center [22, 327] width 8 height 8
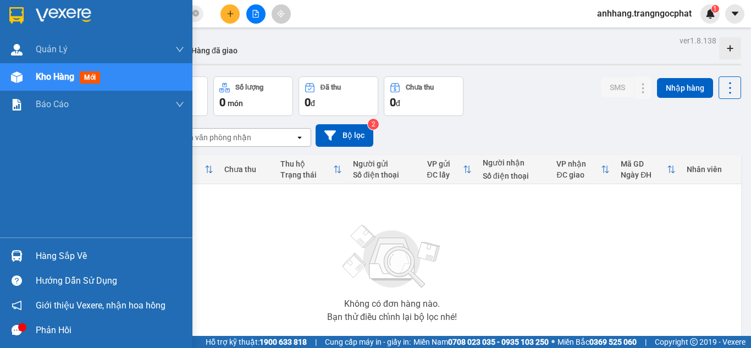
click at [16, 331] on icon "message" at bounding box center [17, 330] width 10 height 10
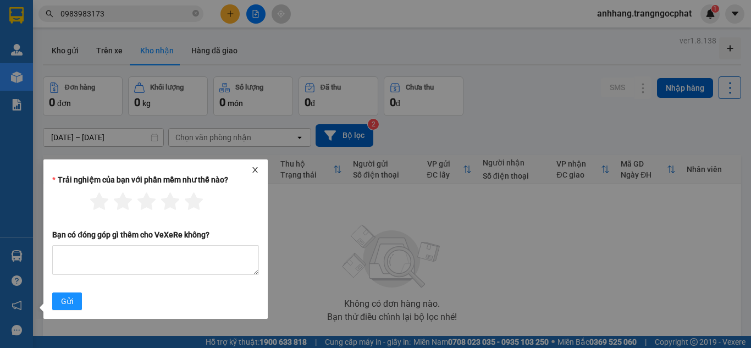
click at [257, 167] on icon "close" at bounding box center [255, 170] width 8 height 8
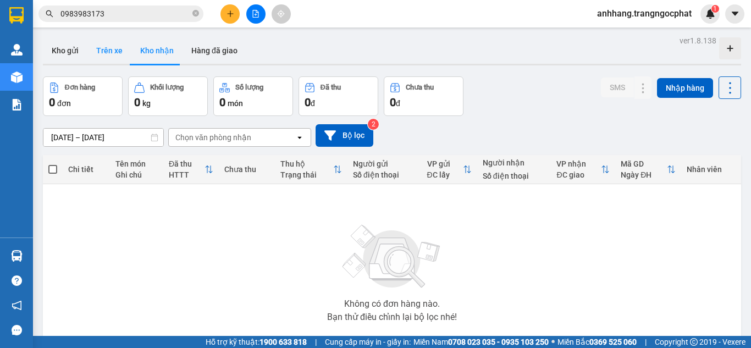
click at [101, 52] on button "Trên xe" at bounding box center [109, 50] width 44 height 26
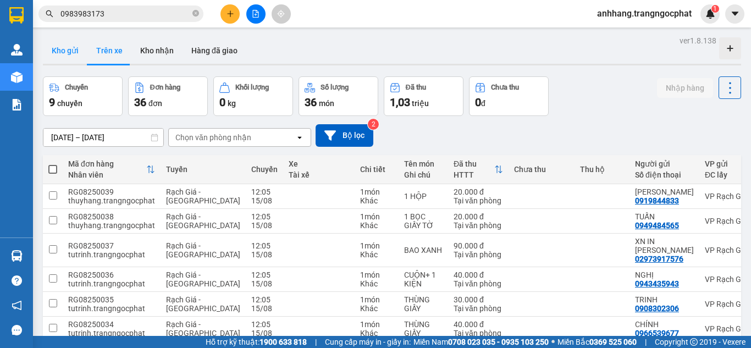
click at [71, 44] on button "Kho gửi" at bounding box center [65, 50] width 45 height 26
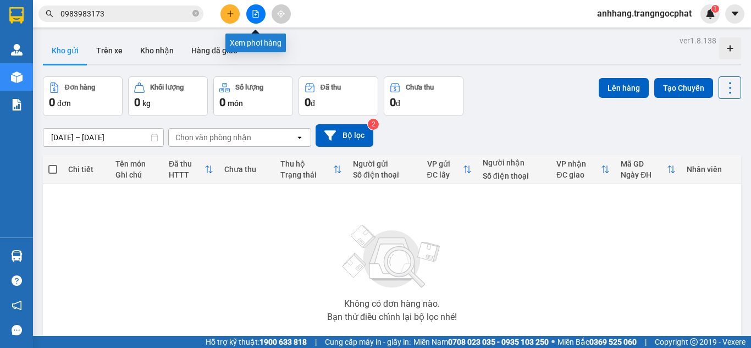
click at [253, 20] on button at bounding box center [255, 13] width 19 height 19
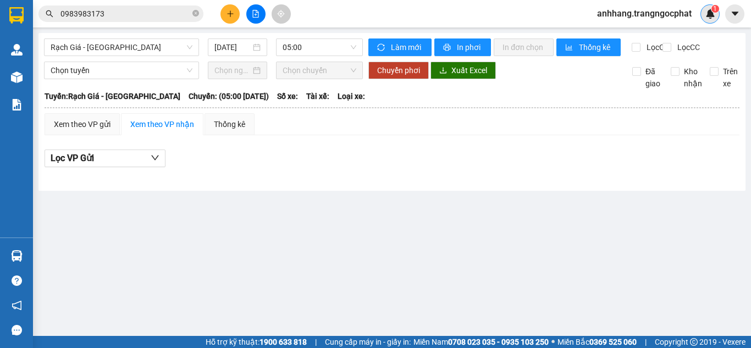
click at [704, 14] on div "1" at bounding box center [709, 13] width 19 height 19
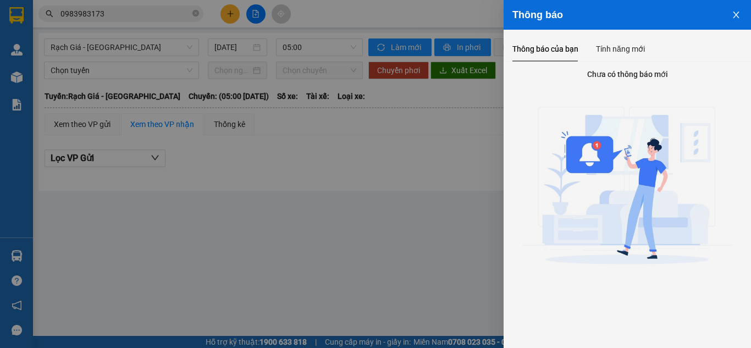
click at [735, 15] on icon "close" at bounding box center [735, 14] width 9 height 9
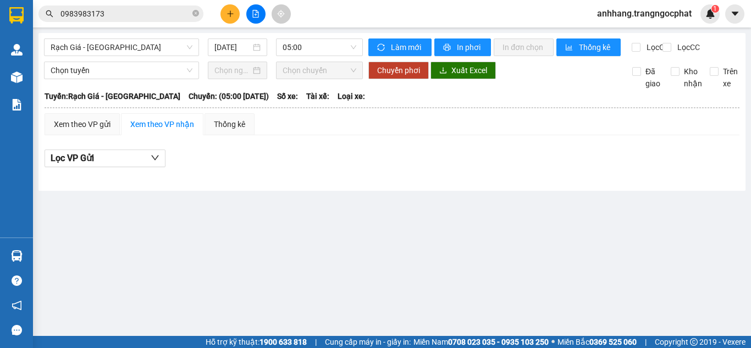
click at [123, 12] on input "0983983173" at bounding box center [125, 14] width 130 height 12
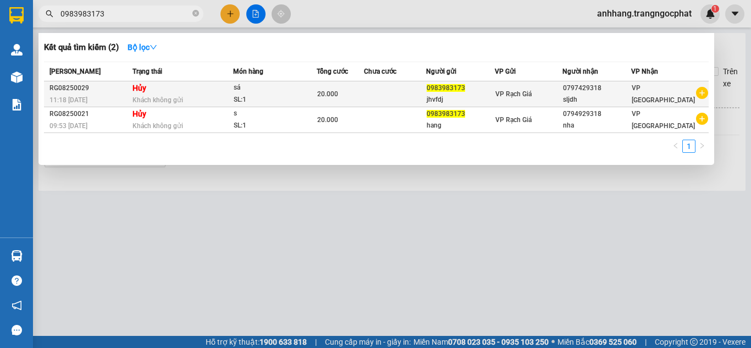
click at [219, 95] on div "Khách không gửi" at bounding box center [182, 100] width 100 height 12
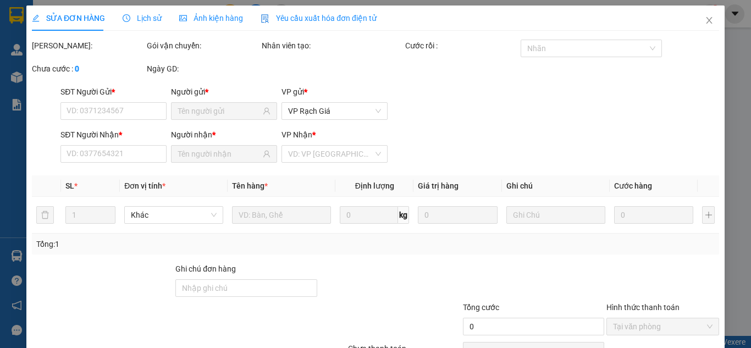
type input "0983983173"
type input "jhvfdj"
type input "0797429318"
type input "sljdh"
type input "20.000"
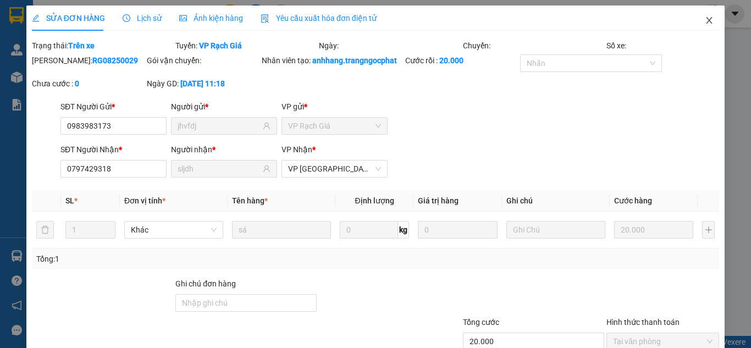
click at [699, 15] on span "Close" at bounding box center [708, 20] width 31 height 31
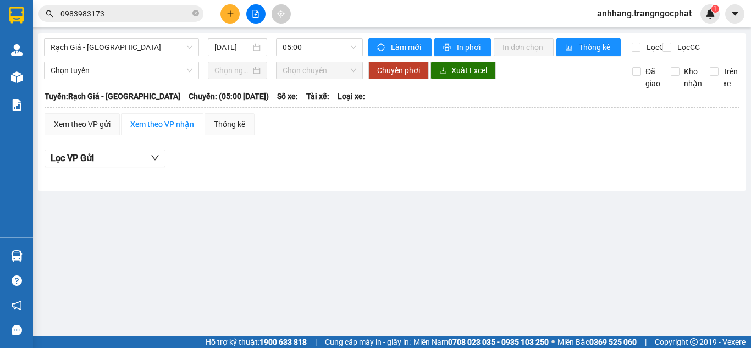
click at [117, 16] on input "0983983173" at bounding box center [125, 14] width 130 height 12
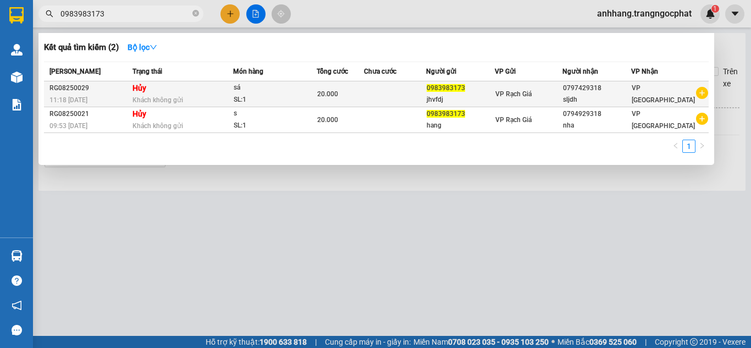
click at [259, 98] on div "SL: 1" at bounding box center [275, 100] width 82 height 12
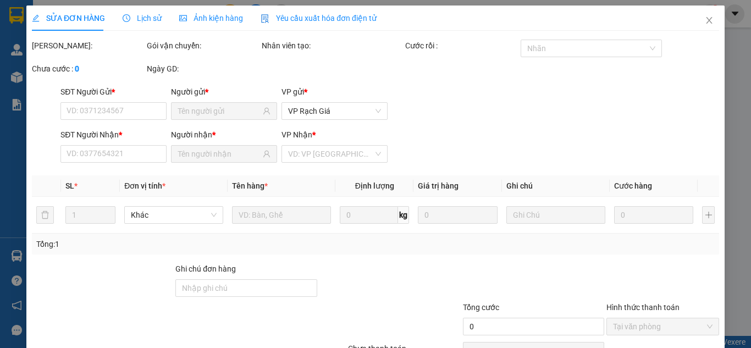
type input "0983983173"
type input "jhvfdj"
type input "0797429318"
type input "sljdh"
type input "20.000"
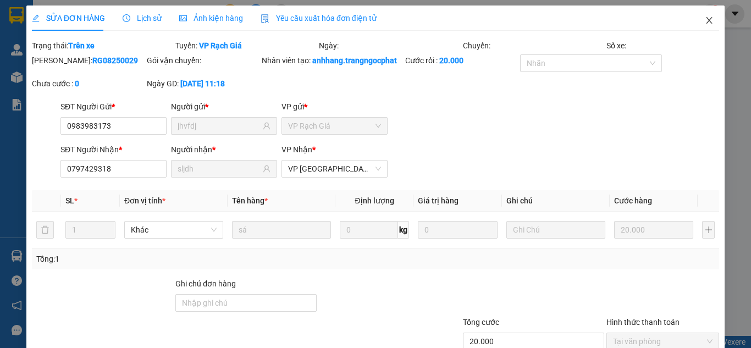
click at [704, 23] on icon "close" at bounding box center [708, 20] width 9 height 9
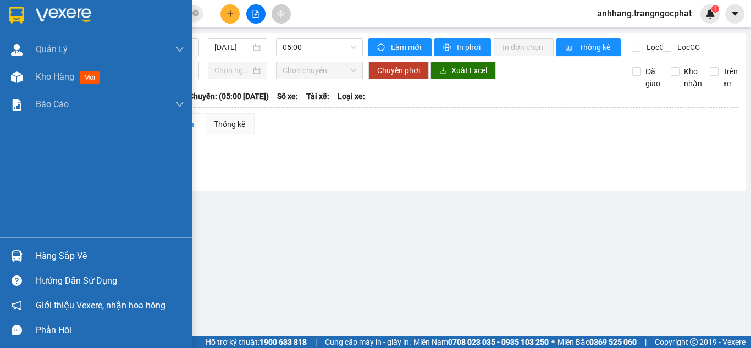
click at [67, 255] on div "Hàng sắp về" at bounding box center [110, 256] width 148 height 16
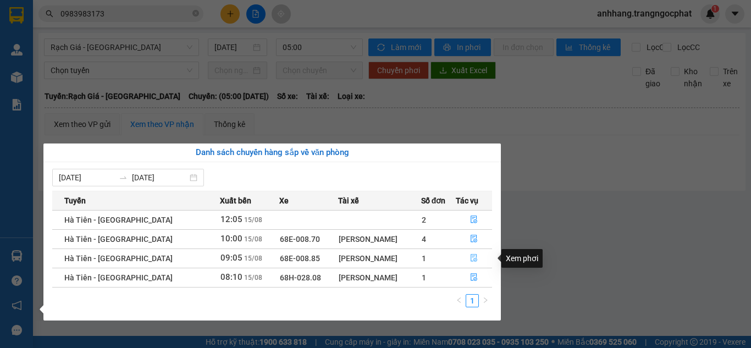
click at [471, 258] on icon "file-done" at bounding box center [473, 258] width 7 height 8
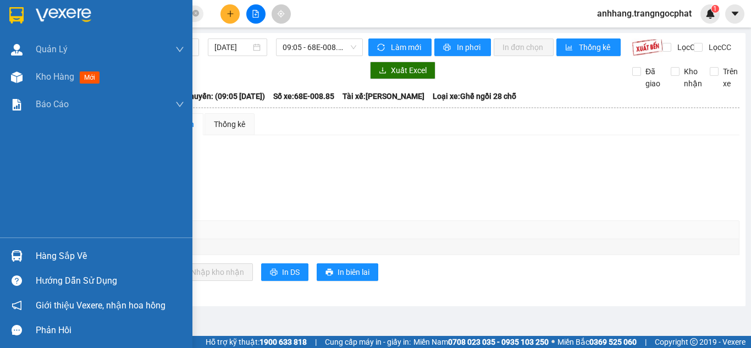
click at [63, 257] on div "Hàng sắp về" at bounding box center [110, 256] width 148 height 16
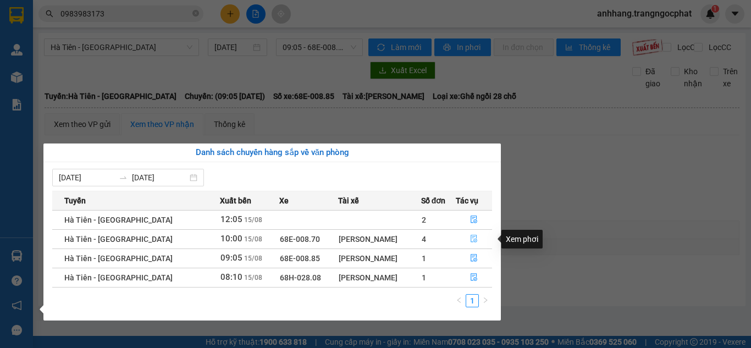
click at [471, 238] on icon "file-done" at bounding box center [474, 239] width 8 height 8
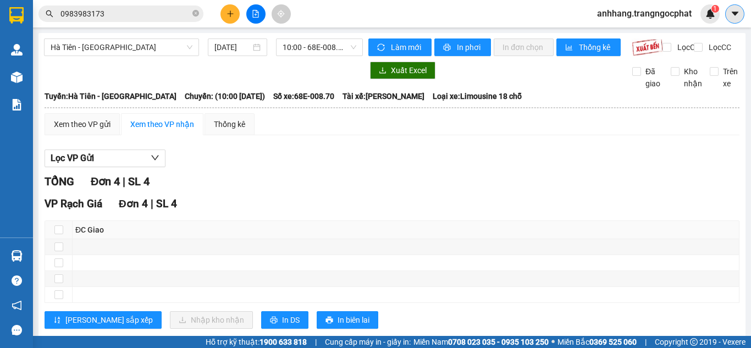
click at [736, 14] on icon "caret-down" at bounding box center [734, 14] width 7 height 4
click at [667, 15] on span "anhhang.trangngocphat" at bounding box center [644, 14] width 112 height 14
click at [624, 31] on span "Đăng xuất" at bounding box center [648, 34] width 90 height 12
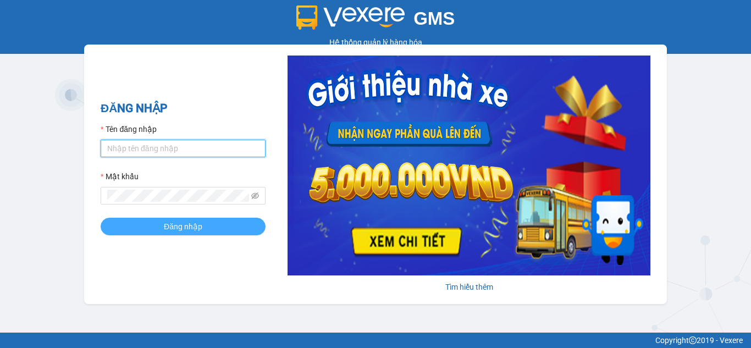
type input "anhhang.trangngocphat"
click at [168, 225] on span "Đăng nhập" at bounding box center [183, 226] width 38 height 12
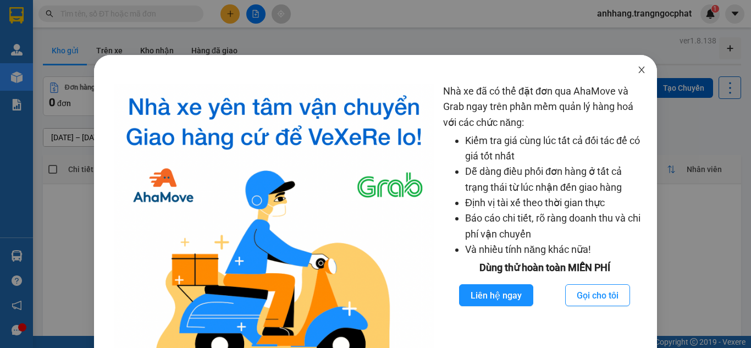
click at [640, 69] on span "Close" at bounding box center [641, 70] width 31 height 31
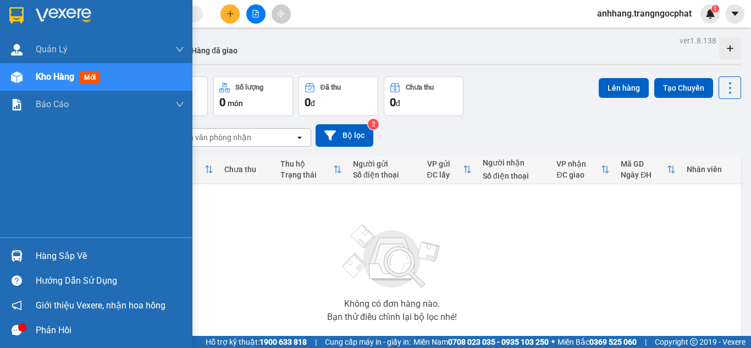
click at [64, 253] on div "Hàng sắp về" at bounding box center [110, 256] width 148 height 16
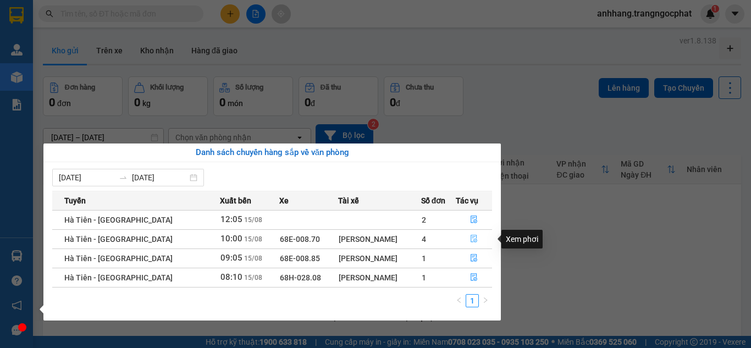
click at [470, 237] on icon "file-done" at bounding box center [474, 239] width 8 height 8
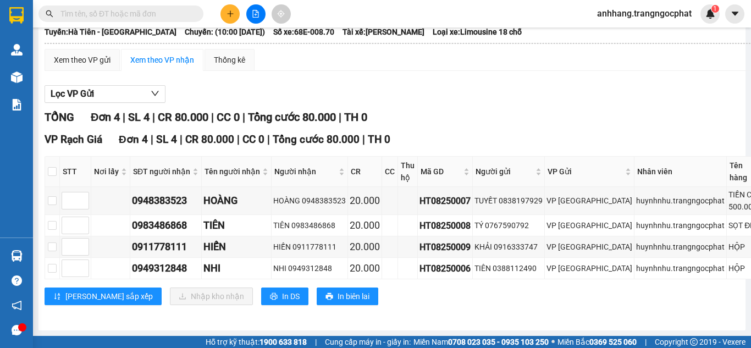
scroll to position [82, 0]
click at [52, 167] on input "checkbox" at bounding box center [52, 171] width 9 height 9
checkbox input "true"
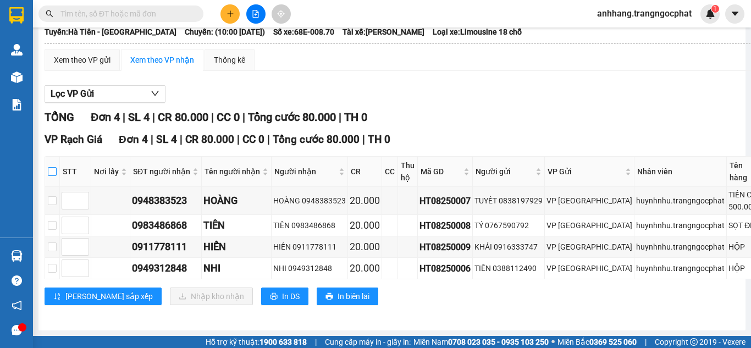
checkbox input "true"
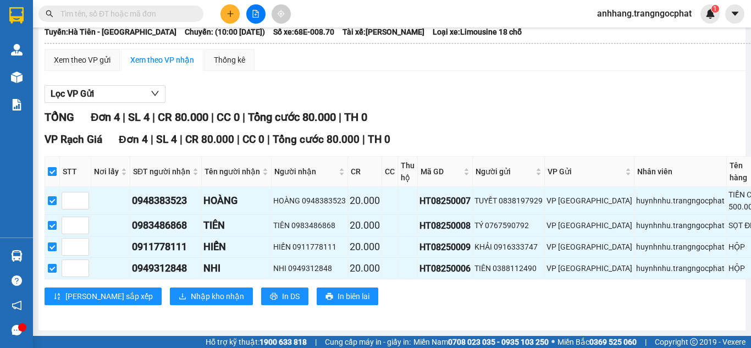
click at [52, 167] on input "checkbox" at bounding box center [52, 171] width 9 height 9
checkbox input "false"
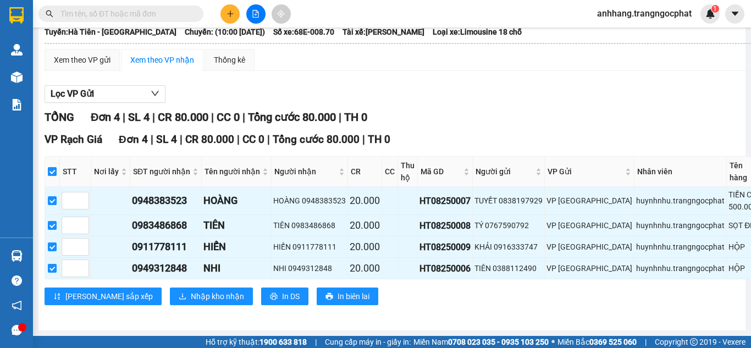
checkbox input "false"
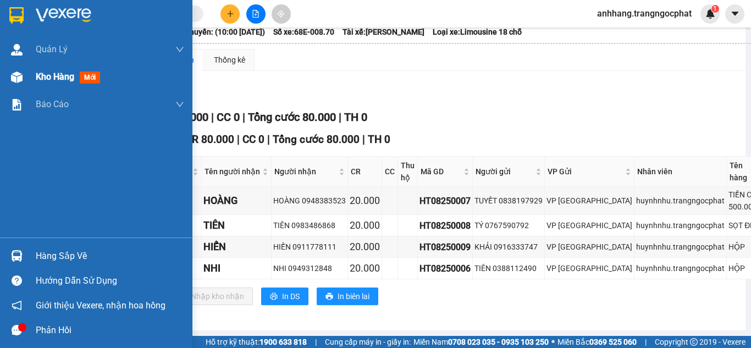
click at [50, 84] on div "Kho hàng mới" at bounding box center [70, 77] width 69 height 14
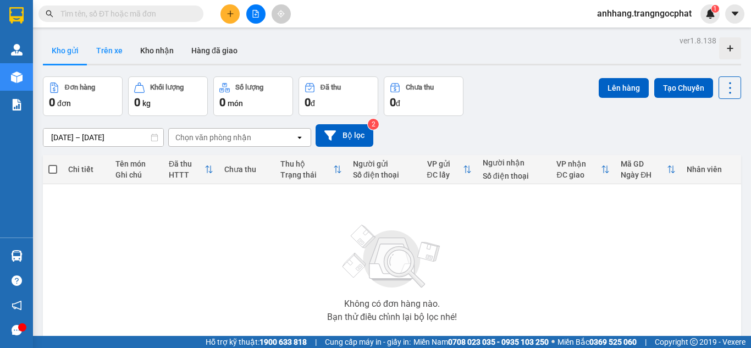
click at [114, 46] on button "Trên xe" at bounding box center [109, 50] width 44 height 26
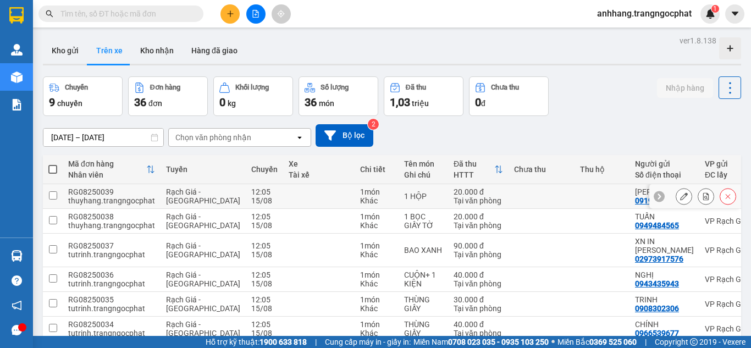
click at [297, 205] on td at bounding box center [318, 196] width 71 height 25
checkbox input "true"
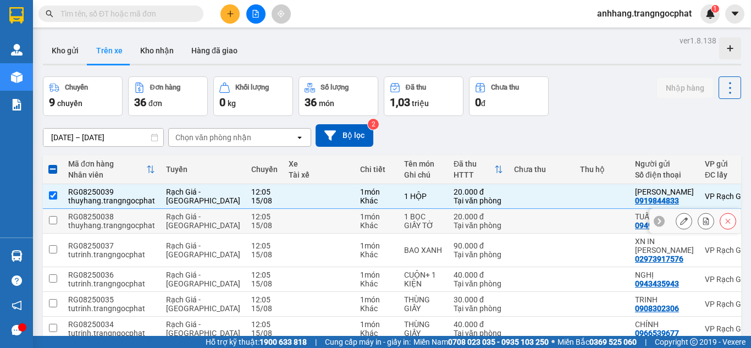
click at [354, 231] on td "1 món Khác" at bounding box center [376, 221] width 44 height 25
checkbox input "true"
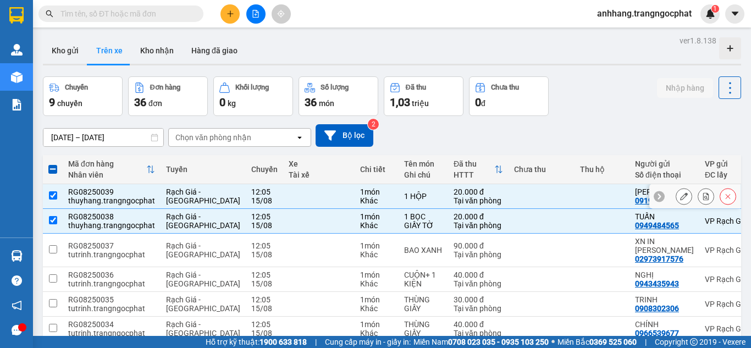
click at [293, 186] on td at bounding box center [318, 196] width 71 height 25
checkbox input "false"
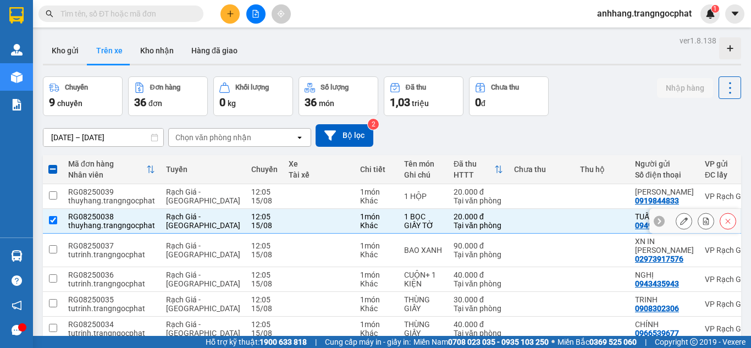
click at [297, 225] on td at bounding box center [318, 221] width 71 height 25
checkbox input "false"
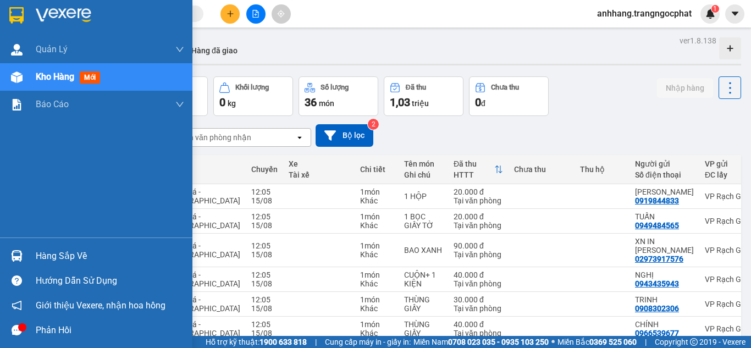
click at [49, 248] on div "Hàng sắp về" at bounding box center [110, 256] width 148 height 16
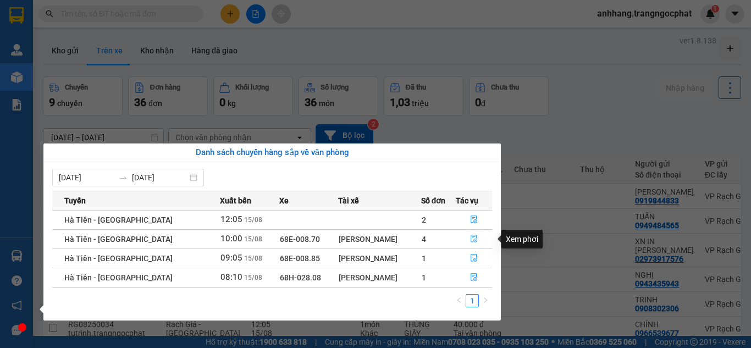
click at [470, 234] on button "button" at bounding box center [474, 239] width 36 height 18
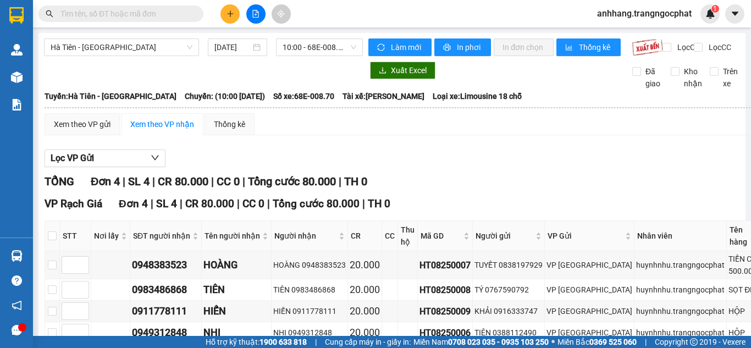
click at [117, 16] on input "text" at bounding box center [125, 14] width 130 height 12
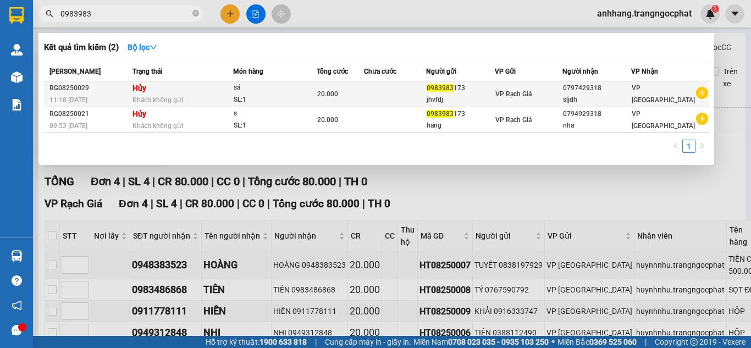
type input "0983983"
click at [170, 91] on td "Hủy Khách không gửi" at bounding box center [181, 94] width 103 height 26
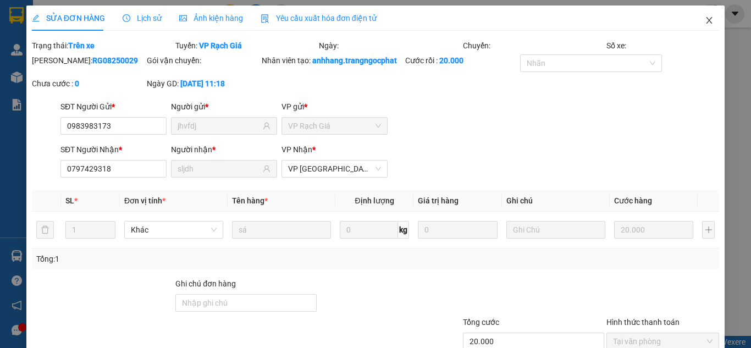
click at [706, 23] on icon "close" at bounding box center [709, 20] width 6 height 7
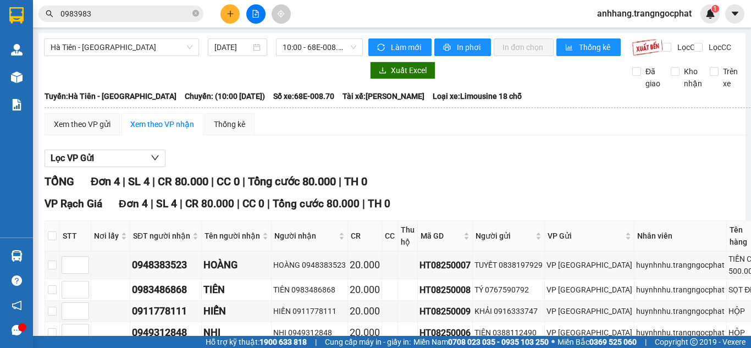
click at [304, 168] on div "Lọc VP Gửi" at bounding box center [455, 158] width 821 height 18
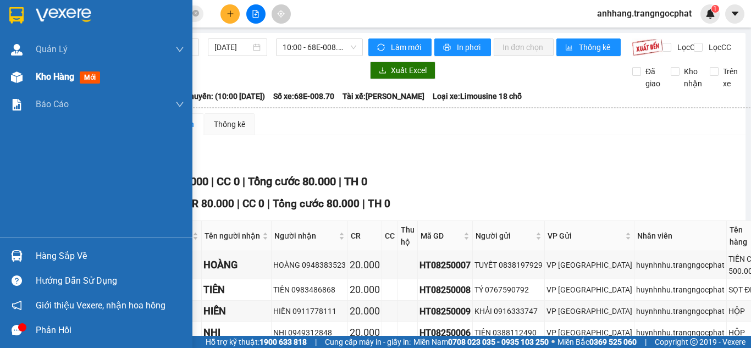
click at [14, 88] on div "Kho hàng mới" at bounding box center [96, 76] width 192 height 27
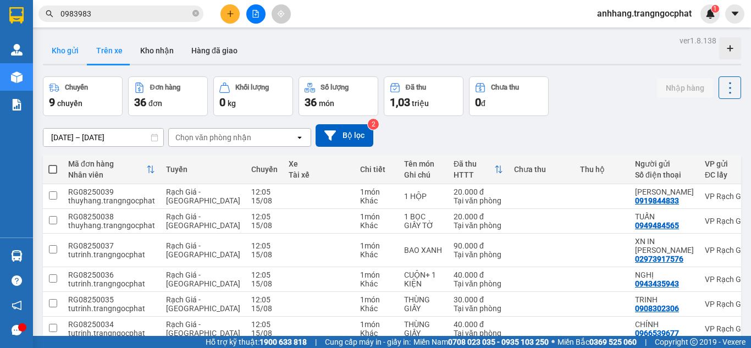
click at [81, 57] on button "Kho gửi" at bounding box center [65, 50] width 45 height 26
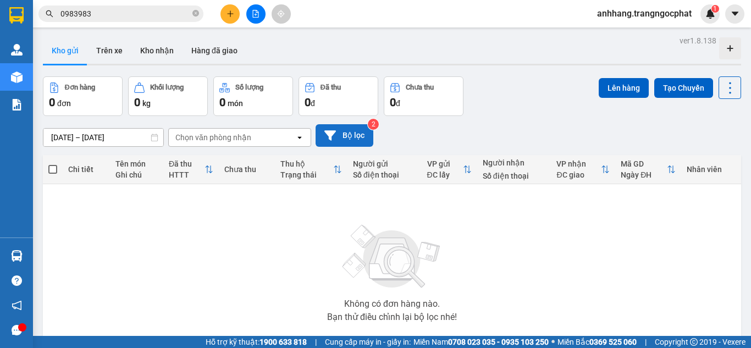
click at [338, 141] on button "Bộ lọc" at bounding box center [344, 135] width 58 height 23
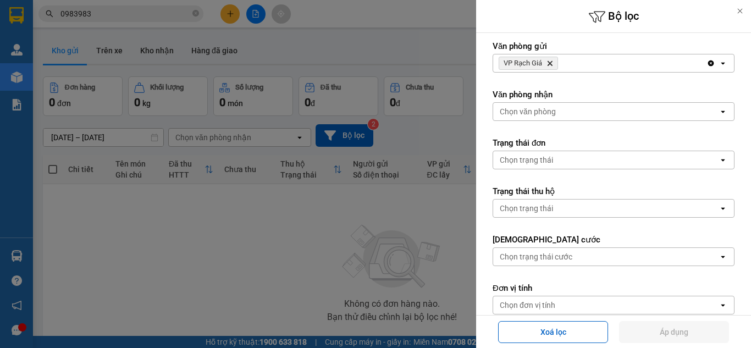
scroll to position [66, 0]
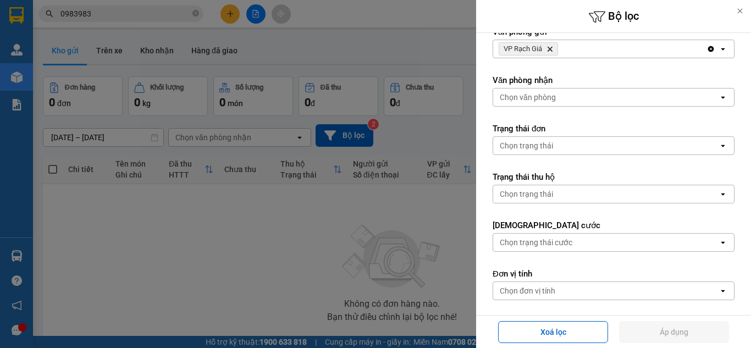
click at [553, 145] on div "Chọn trạng thái" at bounding box center [605, 146] width 225 height 18
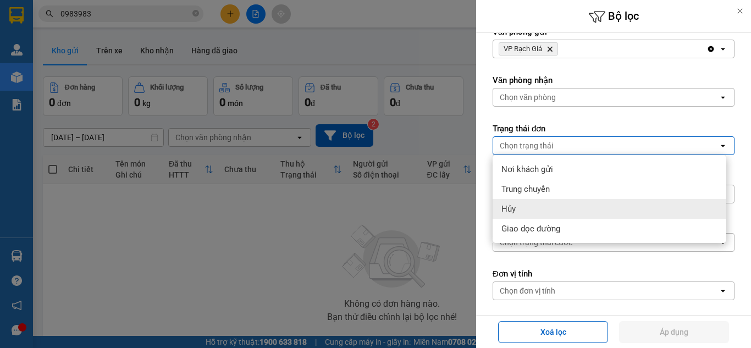
click at [553, 210] on div "Hủy" at bounding box center [609, 209] width 234 height 20
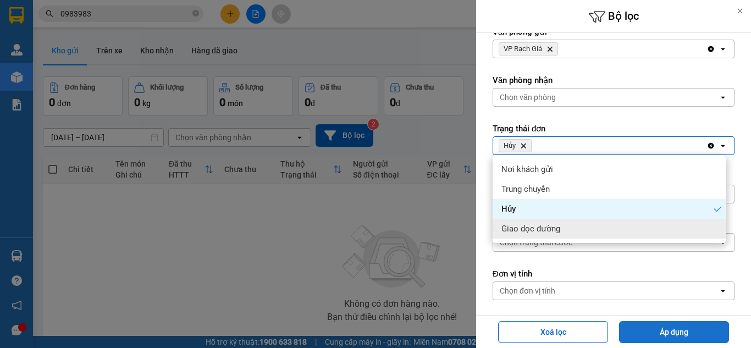
click at [656, 329] on button "Áp dụng" at bounding box center [674, 332] width 110 height 22
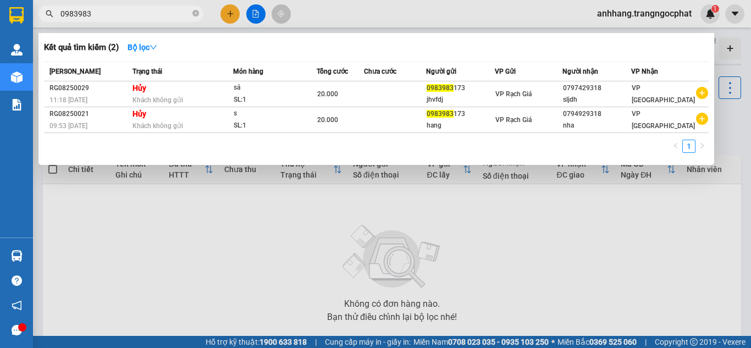
click at [105, 12] on input "0983983" at bounding box center [125, 14] width 130 height 12
click at [332, 230] on div at bounding box center [375, 174] width 751 height 348
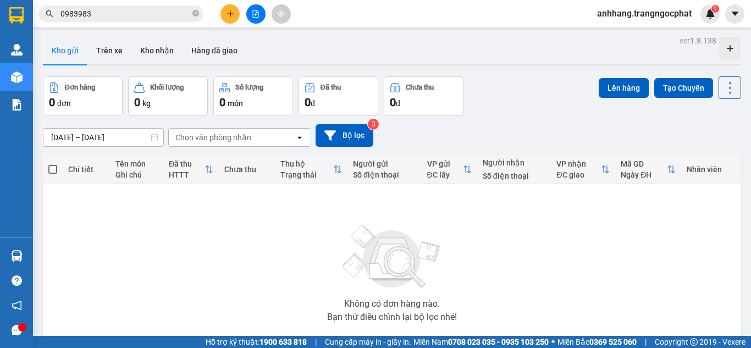
click at [212, 141] on div "Chọn văn phòng nhận" at bounding box center [213, 137] width 76 height 11
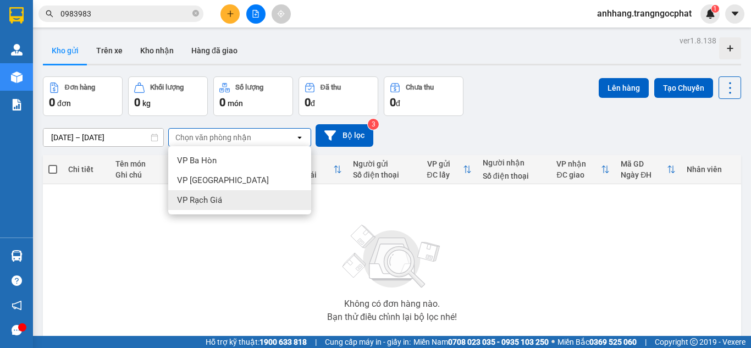
click at [229, 199] on div "VP Rạch Giá" at bounding box center [239, 200] width 143 height 20
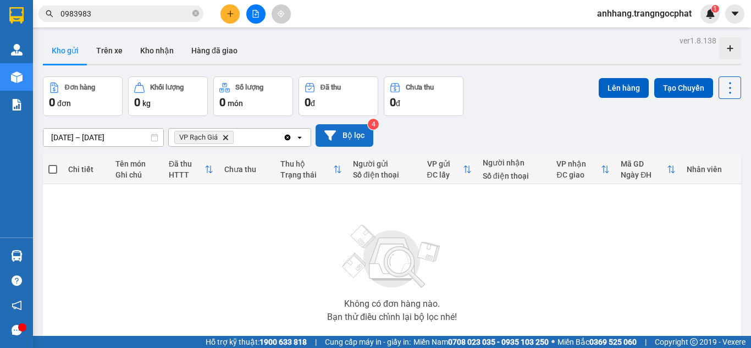
click at [353, 137] on button "Bộ lọc" at bounding box center [344, 135] width 58 height 23
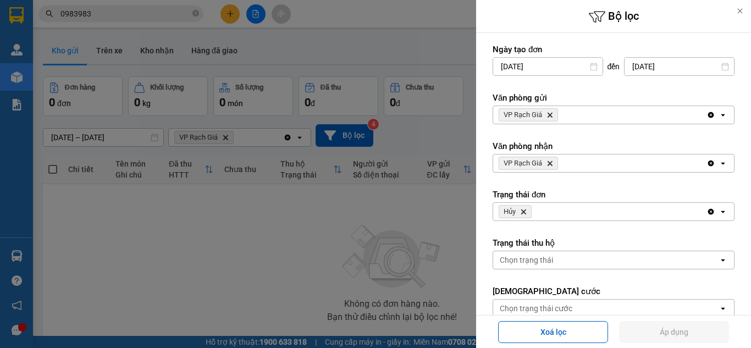
click at [550, 165] on icon "Delete" at bounding box center [549, 163] width 7 height 7
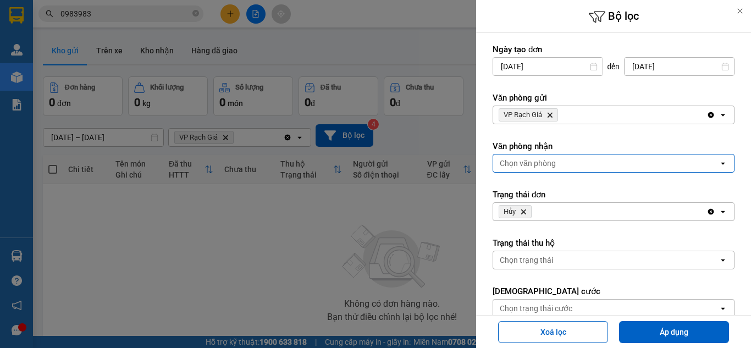
click at [550, 165] on div "Chọn văn phòng" at bounding box center [527, 163] width 56 height 11
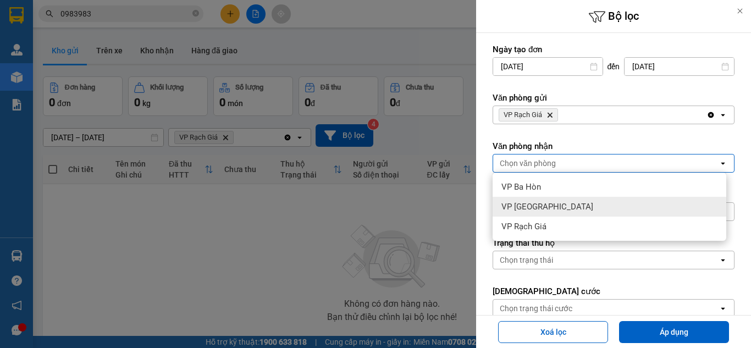
click at [552, 202] on div "VP [GEOGRAPHIC_DATA]" at bounding box center [609, 207] width 234 height 20
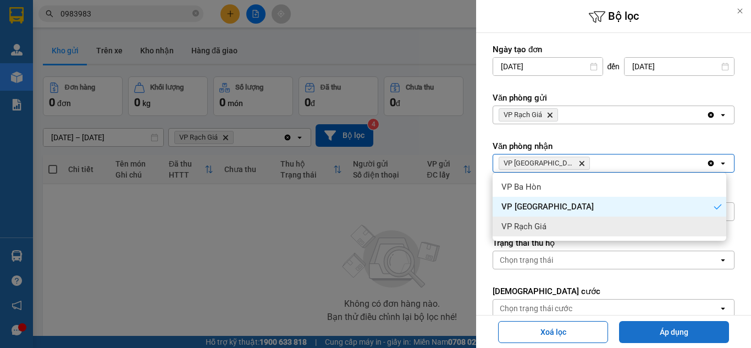
click at [647, 331] on button "Áp dụng" at bounding box center [674, 332] width 110 height 22
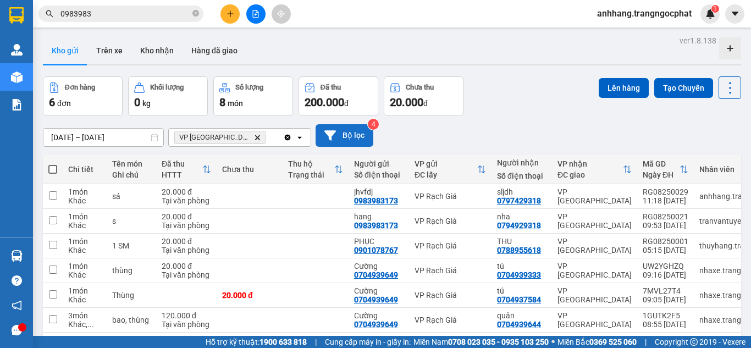
click at [335, 130] on icon at bounding box center [330, 136] width 12 height 12
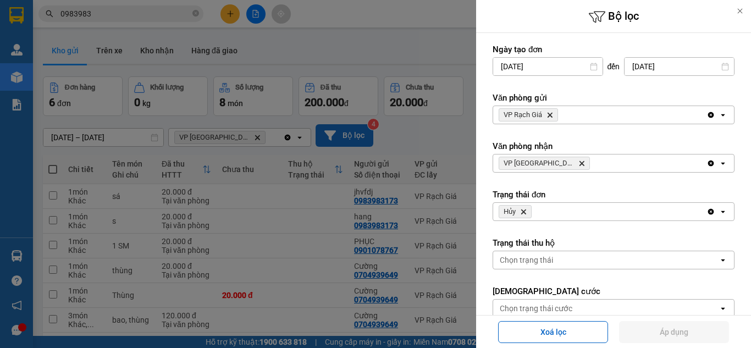
click at [706, 114] on icon "Clear all" at bounding box center [710, 114] width 9 height 9
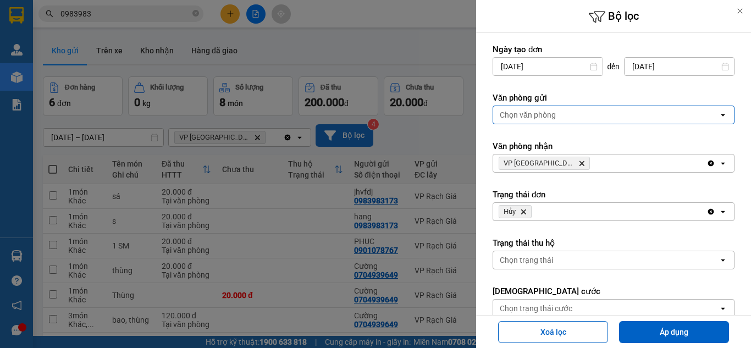
click at [708, 163] on icon "Clear all" at bounding box center [711, 163] width 6 height 6
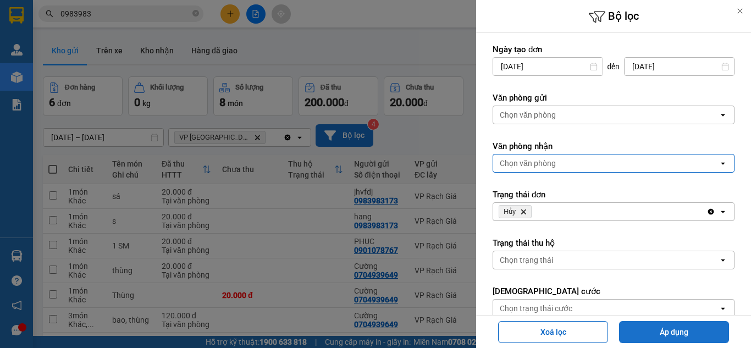
click at [660, 337] on button "Áp dụng" at bounding box center [674, 332] width 110 height 22
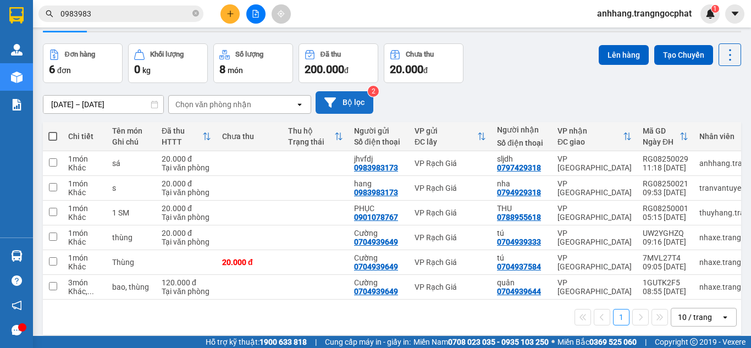
scroll to position [51, 0]
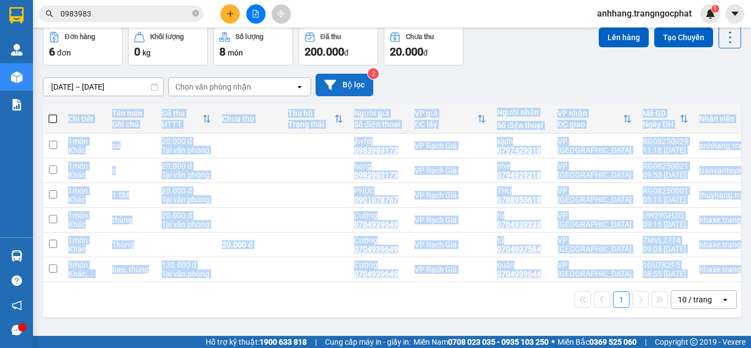
drag, startPoint x: 314, startPoint y: 287, endPoint x: 521, endPoint y: 283, distance: 207.7
click at [523, 283] on div "Chi tiết Tên món Ghi chú Đã thu HTTT Chưa thu Thu hộ Trạng thái Người gửi Số đi…" at bounding box center [392, 210] width 698 height 213
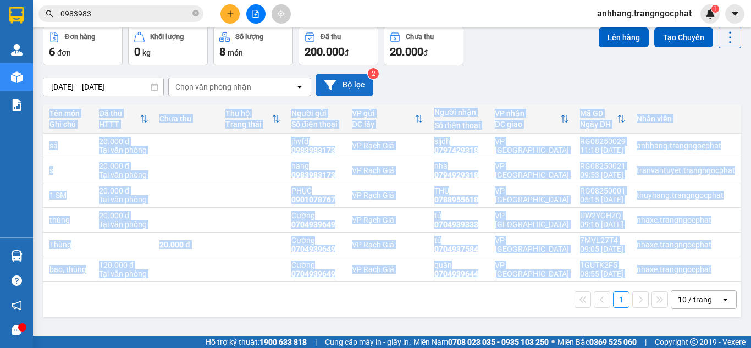
scroll to position [0, 0]
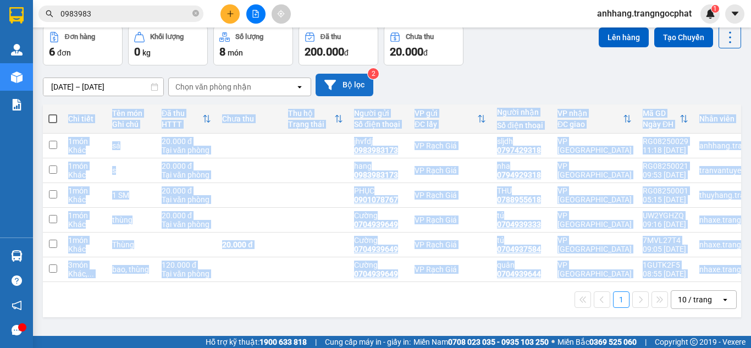
click at [54, 119] on span at bounding box center [52, 118] width 9 height 9
click at [53, 113] on input "checkbox" at bounding box center [53, 113] width 0 height 0
checkbox input "true"
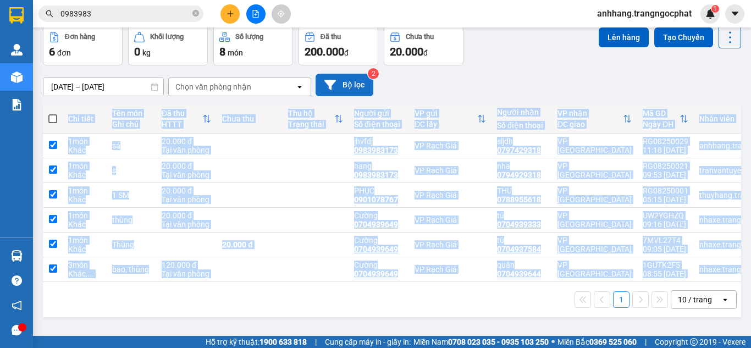
checkbox input "true"
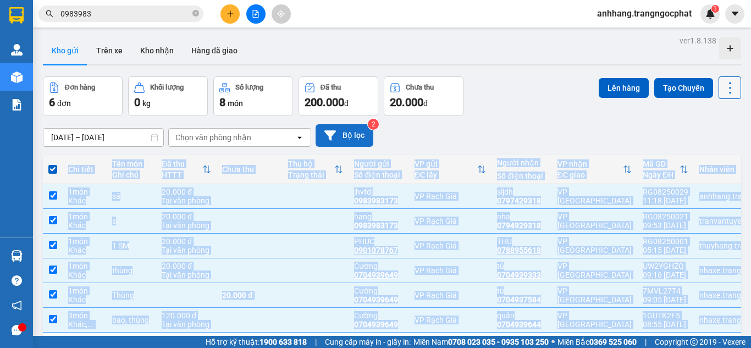
click at [724, 87] on icon at bounding box center [729, 87] width 15 height 15
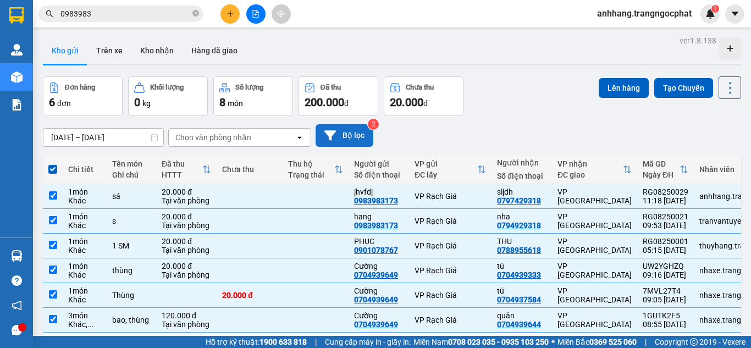
click at [591, 126] on div "[DATE] – [DATE] Press the down arrow key to interact with the calendar and sele…" at bounding box center [392, 135] width 698 height 23
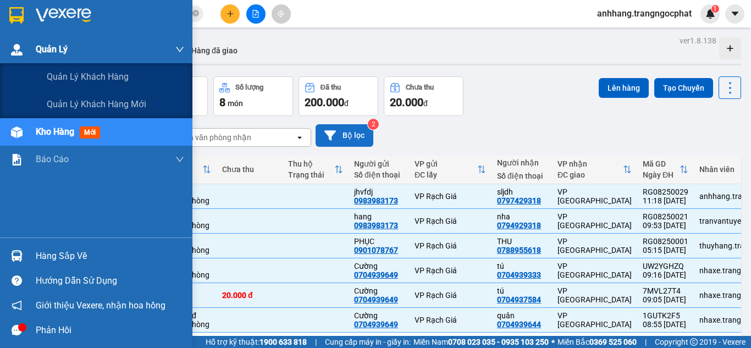
click at [21, 45] on img at bounding box center [17, 50] width 12 height 12
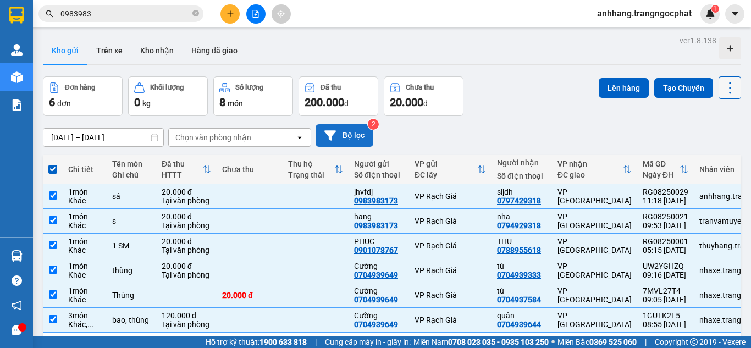
click at [727, 87] on icon at bounding box center [729, 87] width 15 height 15
click at [582, 119] on div "[DATE] – [DATE] Press the down arrow key to interact with the calendar and sele…" at bounding box center [392, 135] width 698 height 39
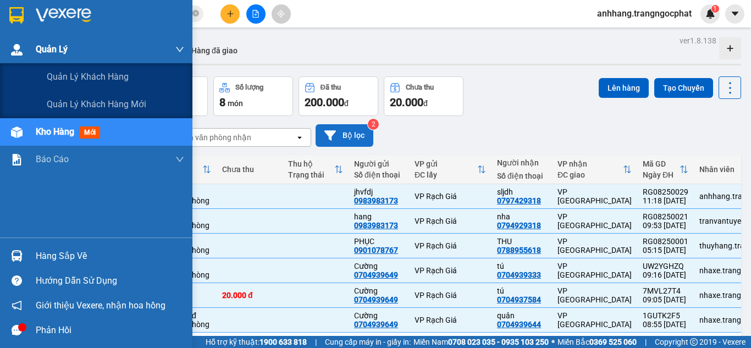
click at [64, 51] on span "Quản Lý" at bounding box center [52, 49] width 32 height 14
